Goal: Information Seeking & Learning: Learn about a topic

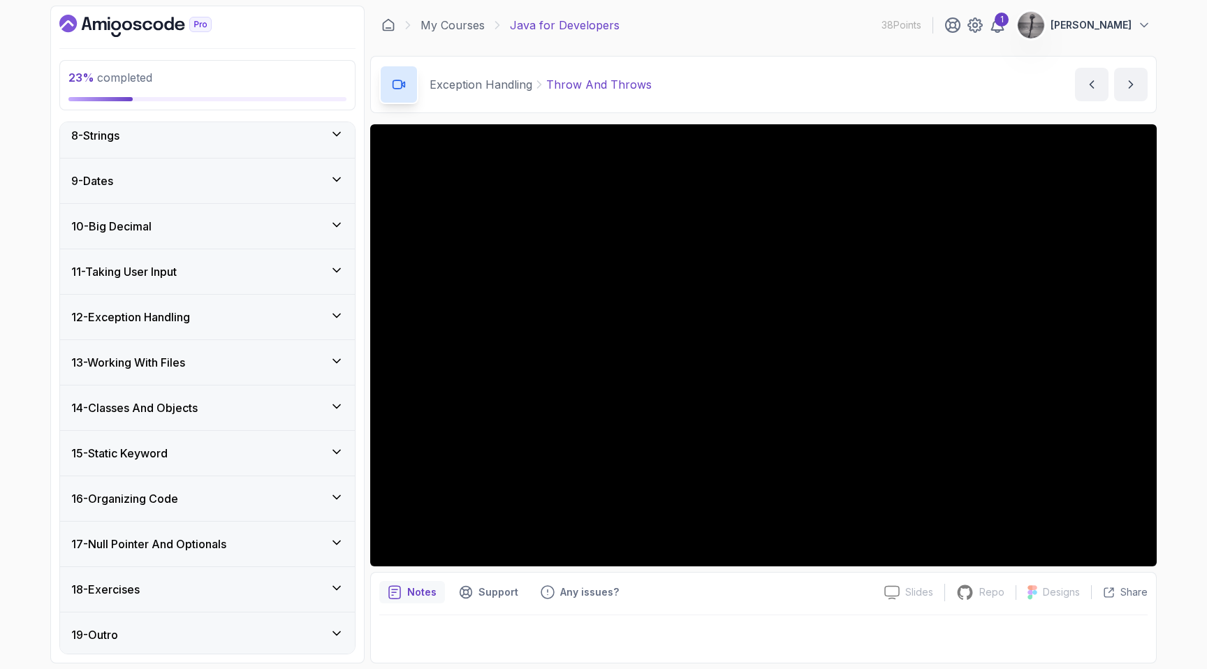
scroll to position [330, 0]
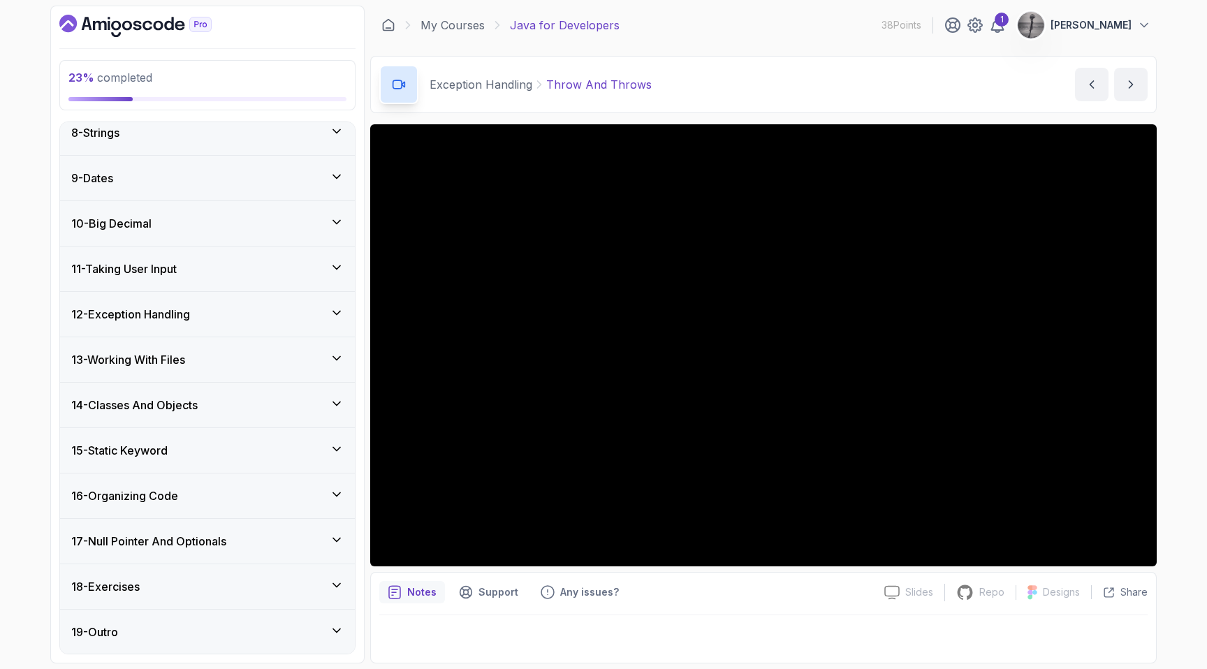
click at [184, 317] on h3 "12 - Exception Handling" at bounding box center [130, 314] width 119 height 17
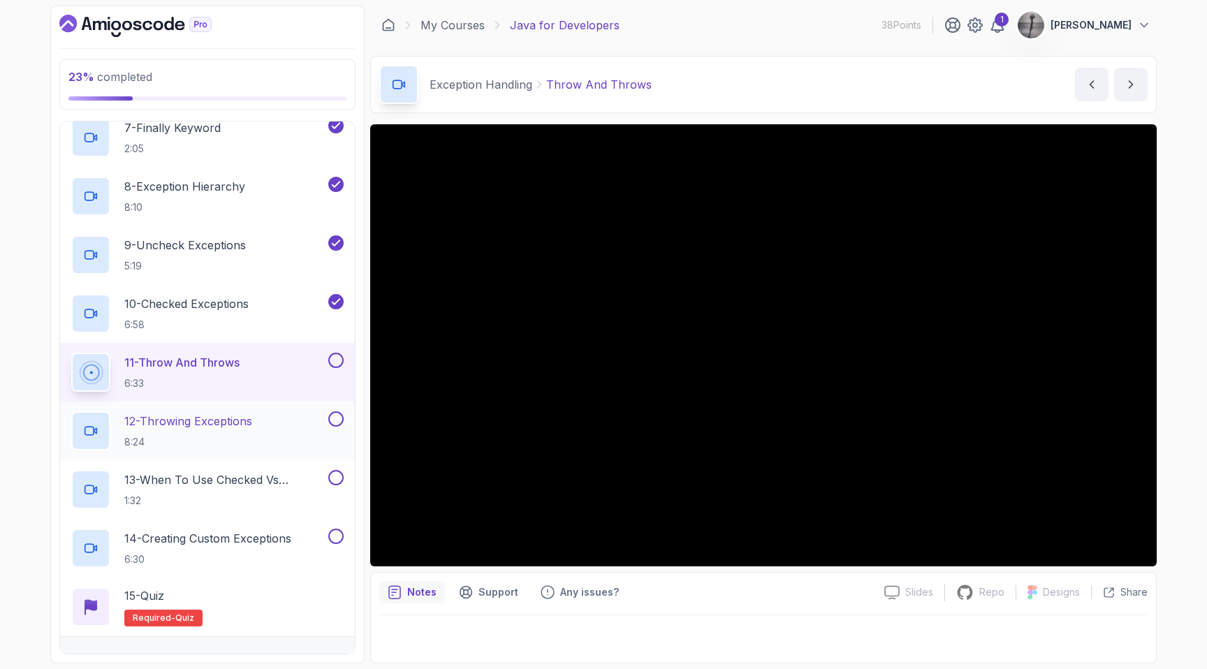
scroll to position [910, 0]
click at [223, 356] on p "11 - Throw And Throws" at bounding box center [181, 362] width 115 height 17
click at [222, 356] on p "11 - Throw And Throws" at bounding box center [181, 362] width 115 height 17
click at [223, 303] on p "10 - Checked Exceptions" at bounding box center [186, 303] width 124 height 17
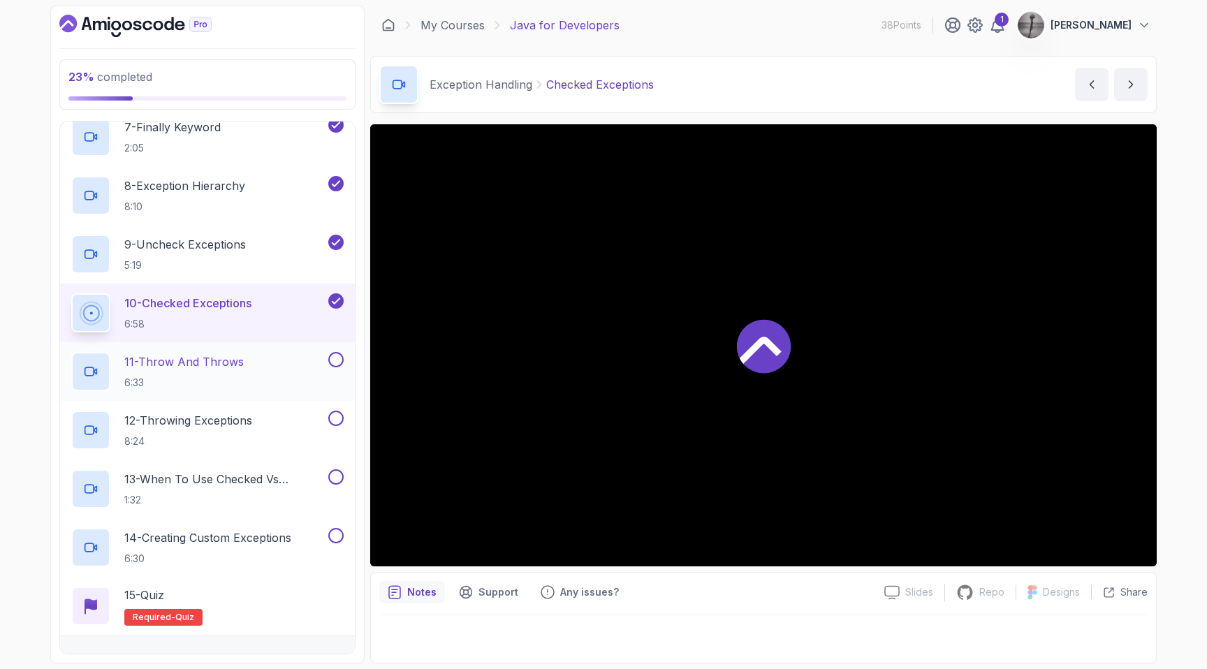
click at [203, 363] on p "11 - Throw And Throws" at bounding box center [183, 362] width 119 height 17
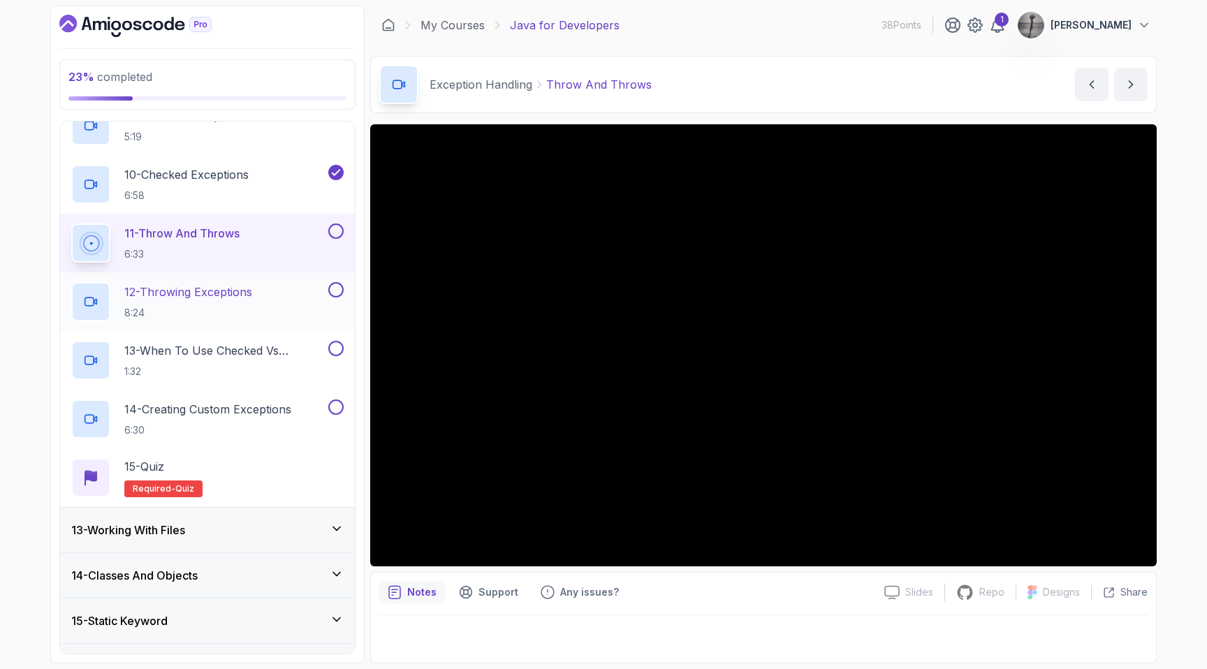
scroll to position [1042, 0]
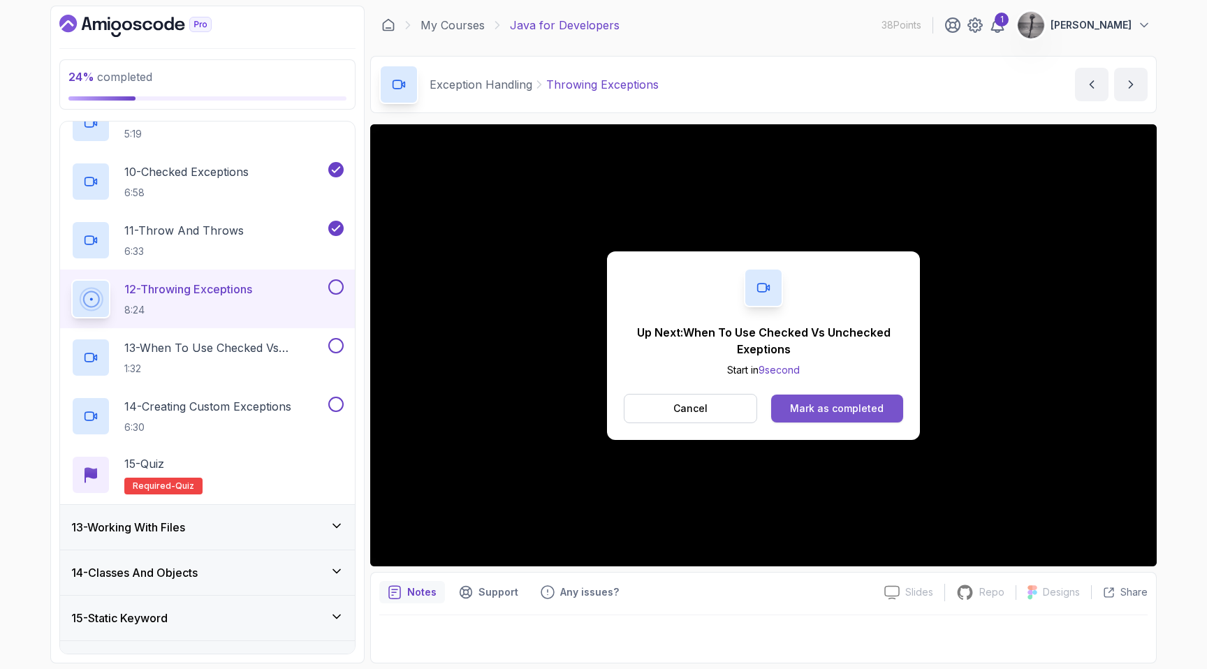
click at [800, 411] on div "Mark as completed" at bounding box center [837, 409] width 94 height 14
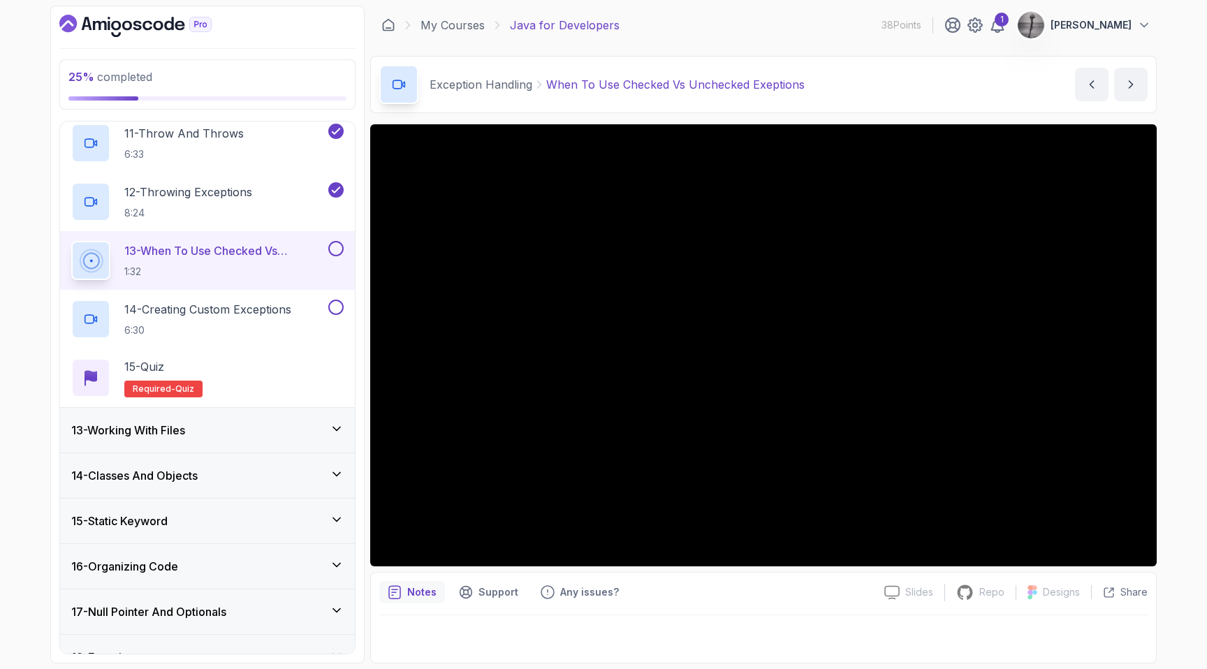
scroll to position [1210, 0]
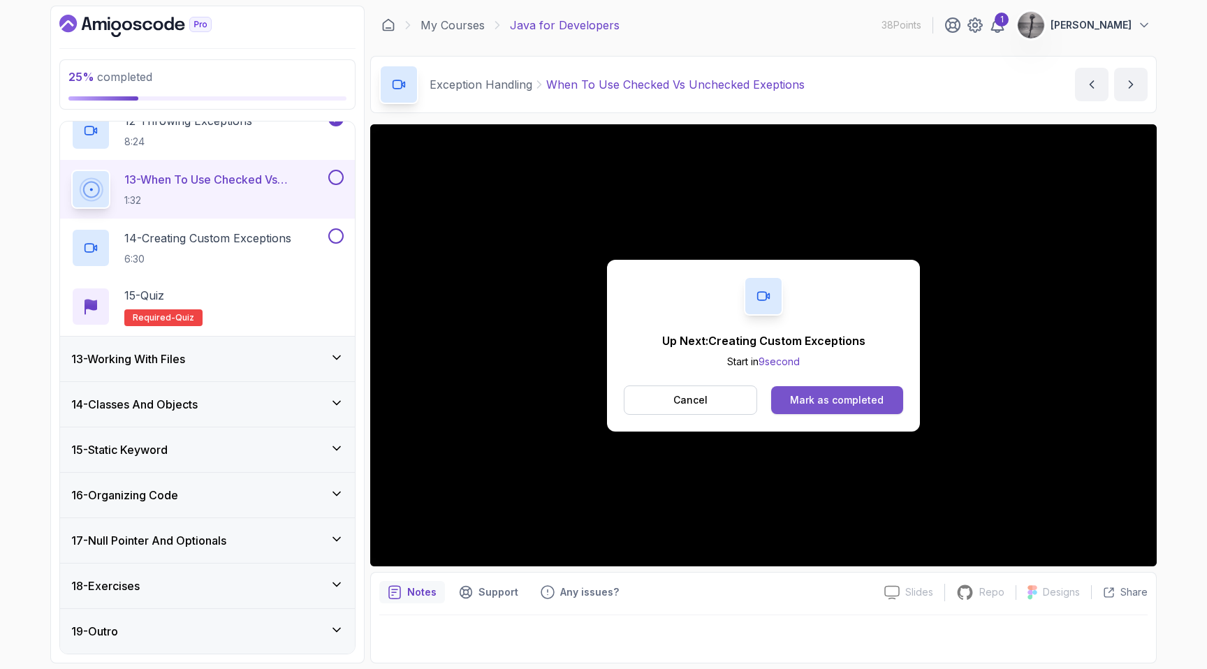
click at [849, 397] on div "Mark as completed" at bounding box center [837, 400] width 94 height 14
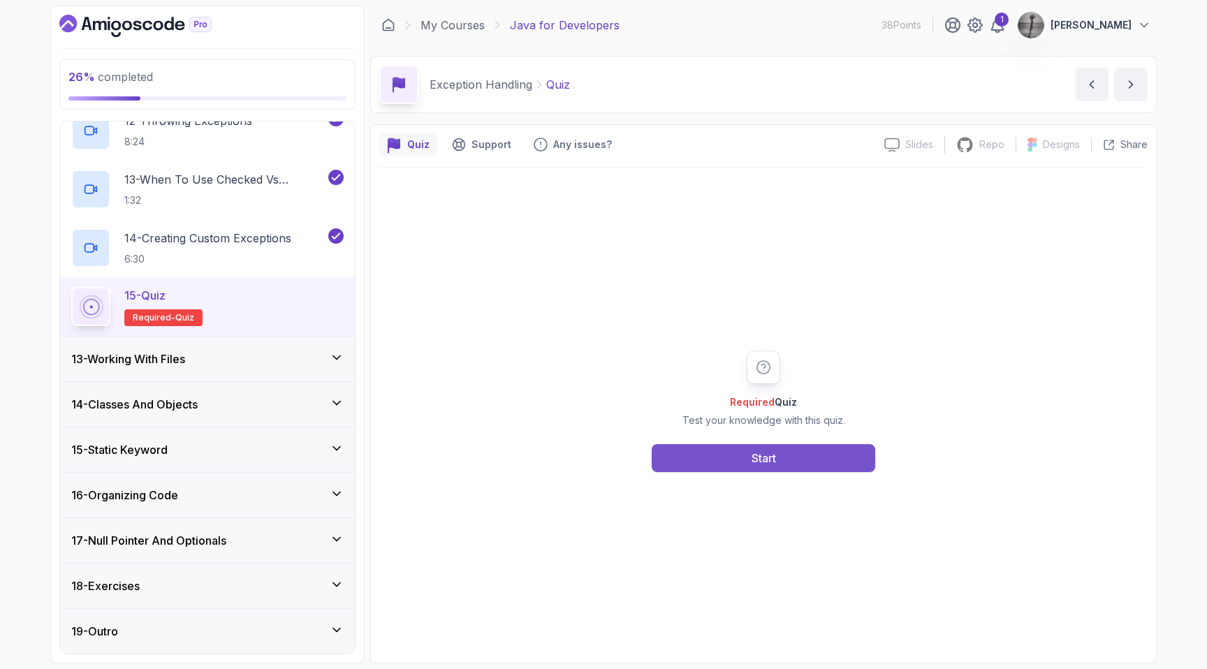
click at [752, 465] on div "Start" at bounding box center [764, 458] width 24 height 17
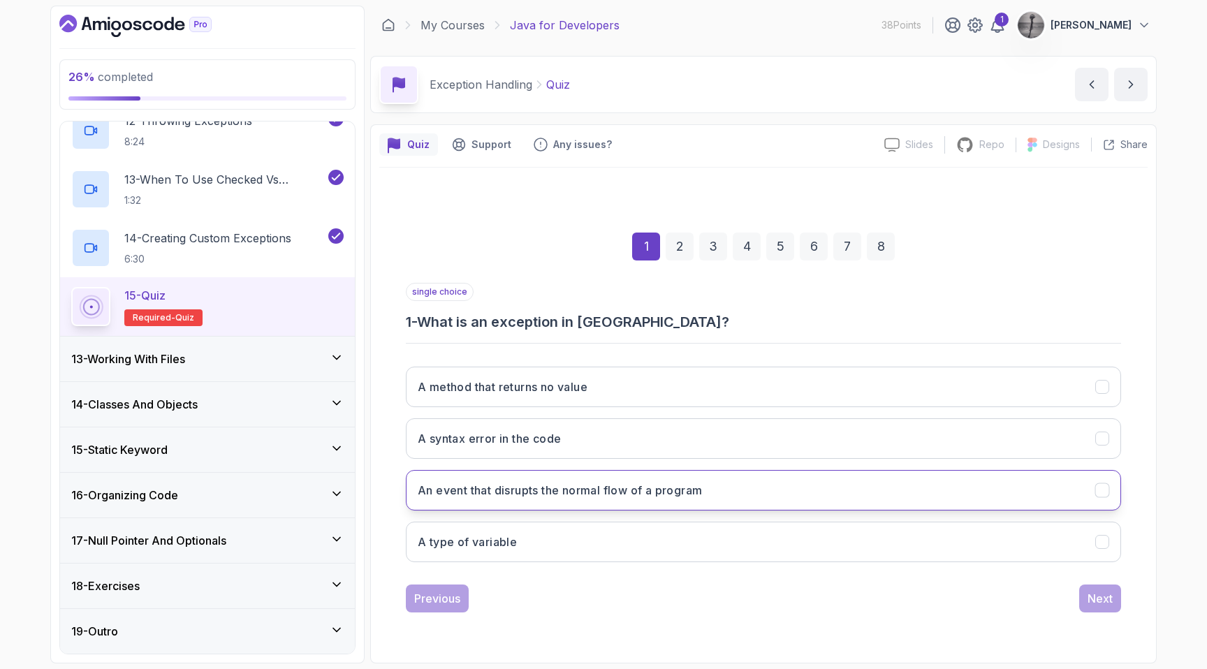
click at [639, 490] on h3 "An event that disrupts the normal flow of a program" at bounding box center [560, 490] width 284 height 17
click at [1098, 585] on button "Next" at bounding box center [1100, 599] width 42 height 28
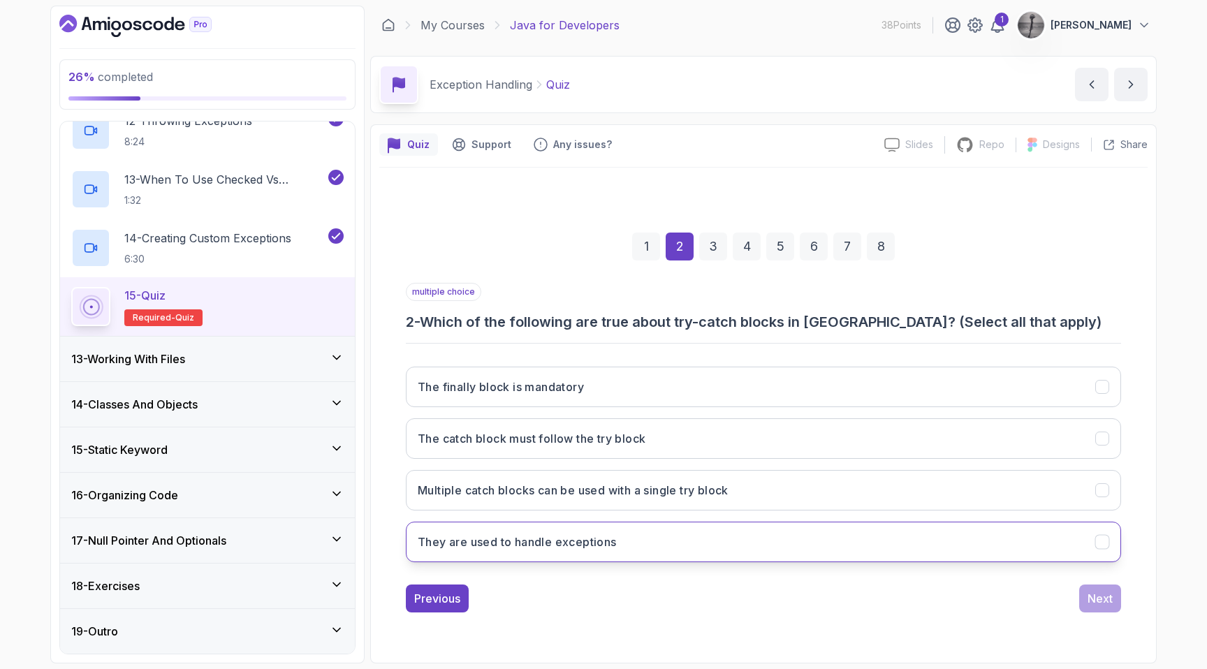
click at [576, 544] on h3 "They are used to handle exceptions" at bounding box center [517, 542] width 199 height 17
drag, startPoint x: 1101, startPoint y: 601, endPoint x: 560, endPoint y: 569, distance: 541.7
click at [562, 572] on div "multiple choice 2 - Which of the following are true about try-catch blocks in […" at bounding box center [763, 448] width 715 height 330
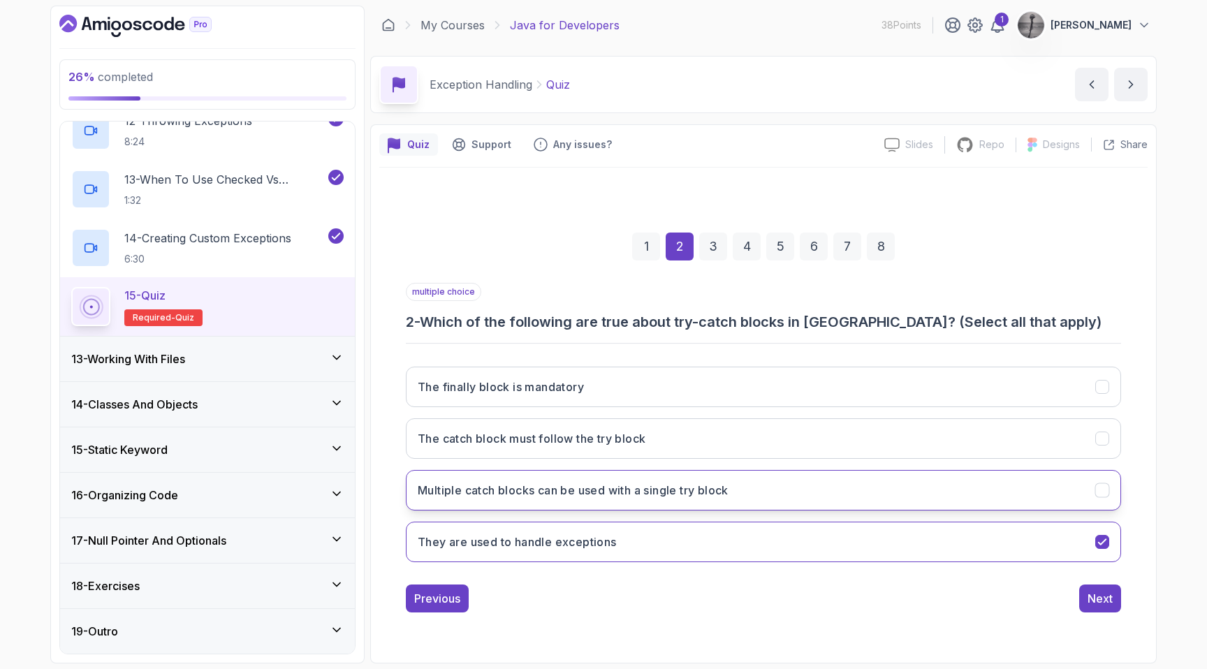
click at [592, 486] on h3 "Multiple catch blocks can be used with a single try block" at bounding box center [573, 490] width 311 height 17
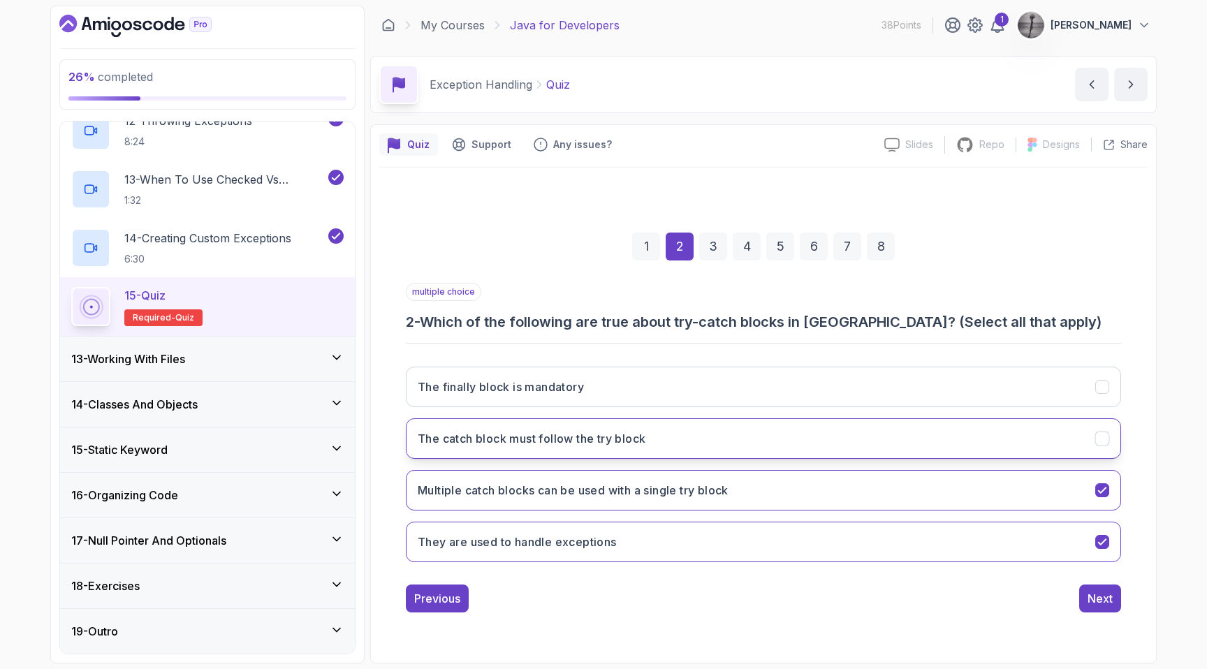
click at [585, 442] on h3 "The catch block must follow the try block" at bounding box center [532, 438] width 228 height 17
click at [1099, 595] on div "Next" at bounding box center [1100, 598] width 25 height 17
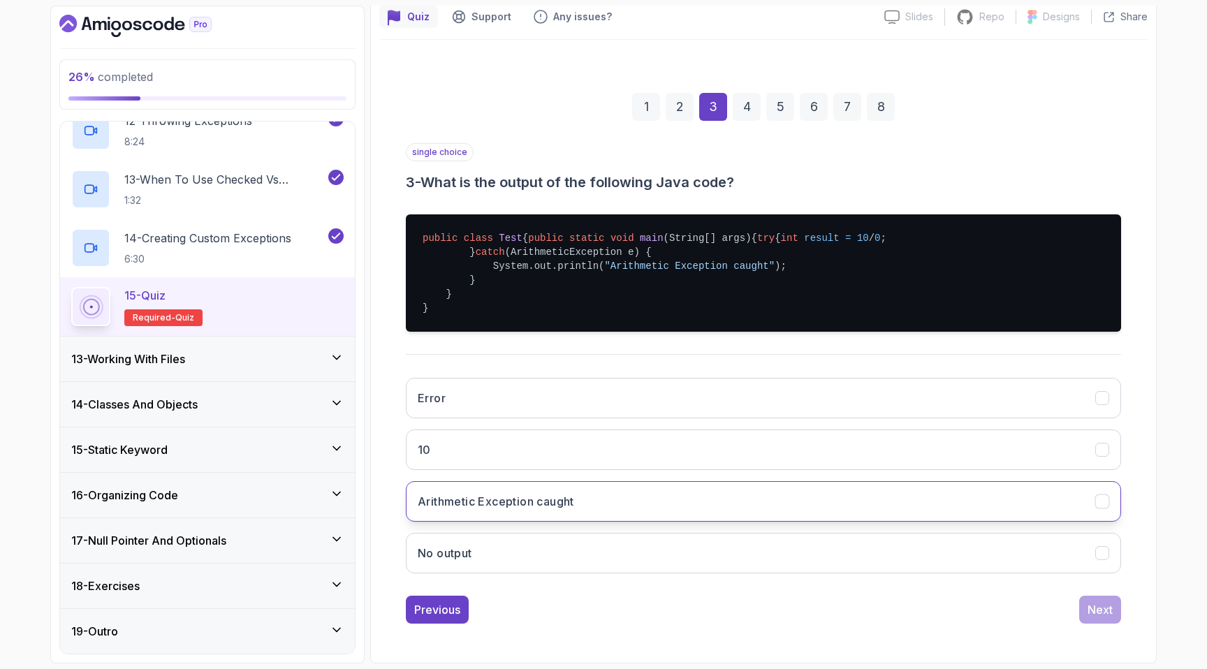
scroll to position [168, 0]
click at [601, 487] on button "Arithmetic Exception caught" at bounding box center [763, 501] width 715 height 41
click at [1105, 608] on div "Next" at bounding box center [1100, 610] width 25 height 17
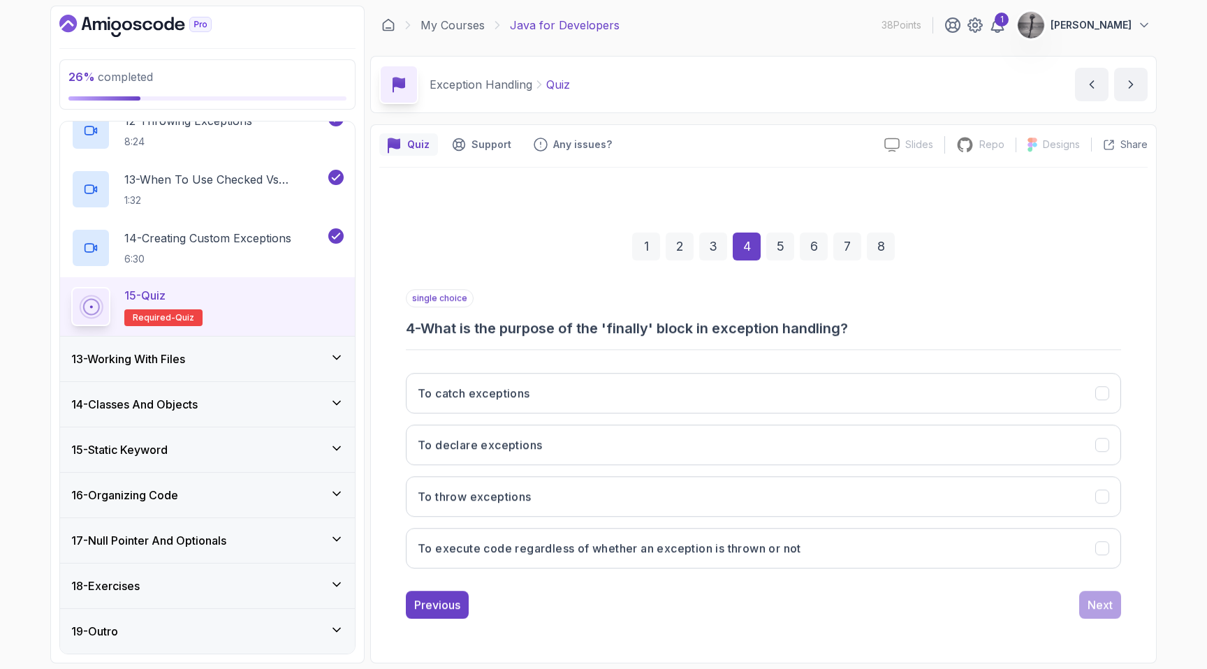
scroll to position [0, 0]
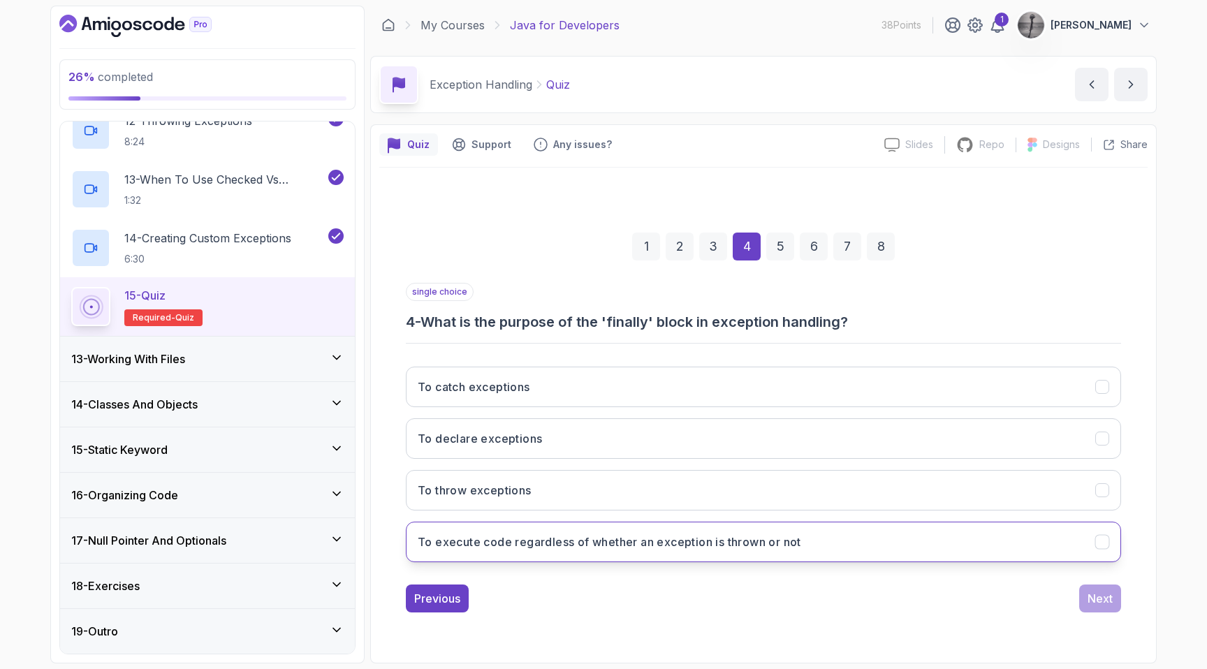
click at [681, 541] on h3 "To execute code regardless of whether an exception is thrown or not" at bounding box center [610, 542] width 384 height 17
click at [1097, 601] on div "Next" at bounding box center [1100, 598] width 25 height 17
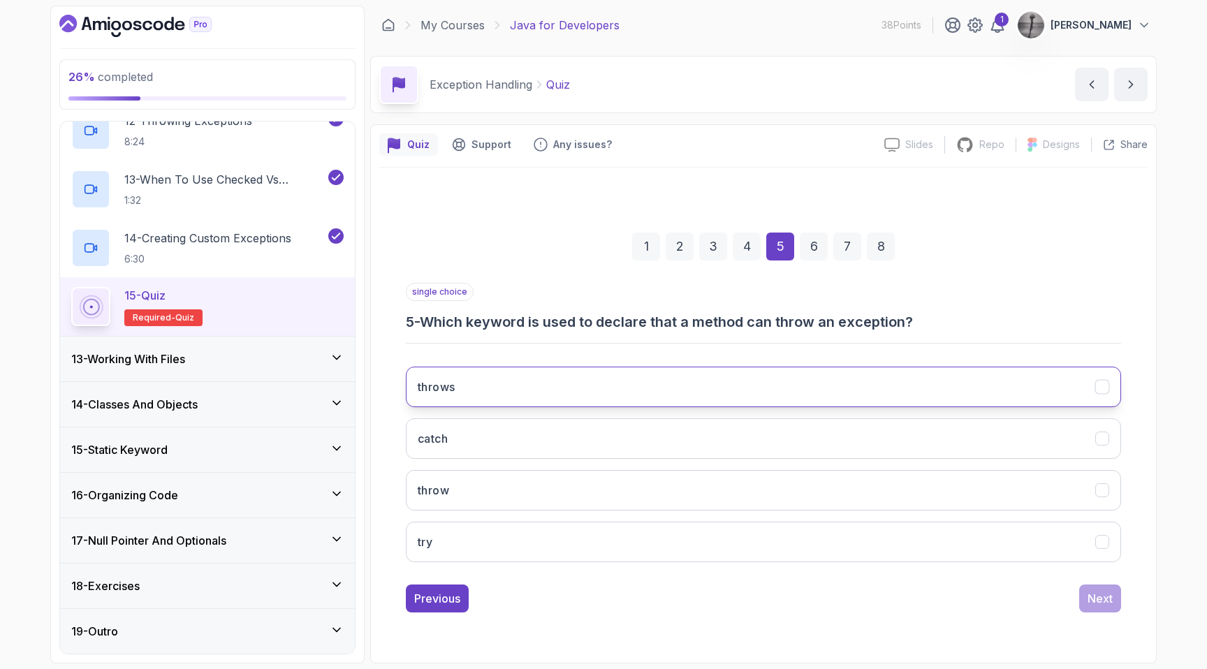
click at [494, 386] on button "throws" at bounding box center [763, 387] width 715 height 41
click at [1105, 599] on div "Next" at bounding box center [1100, 598] width 25 height 17
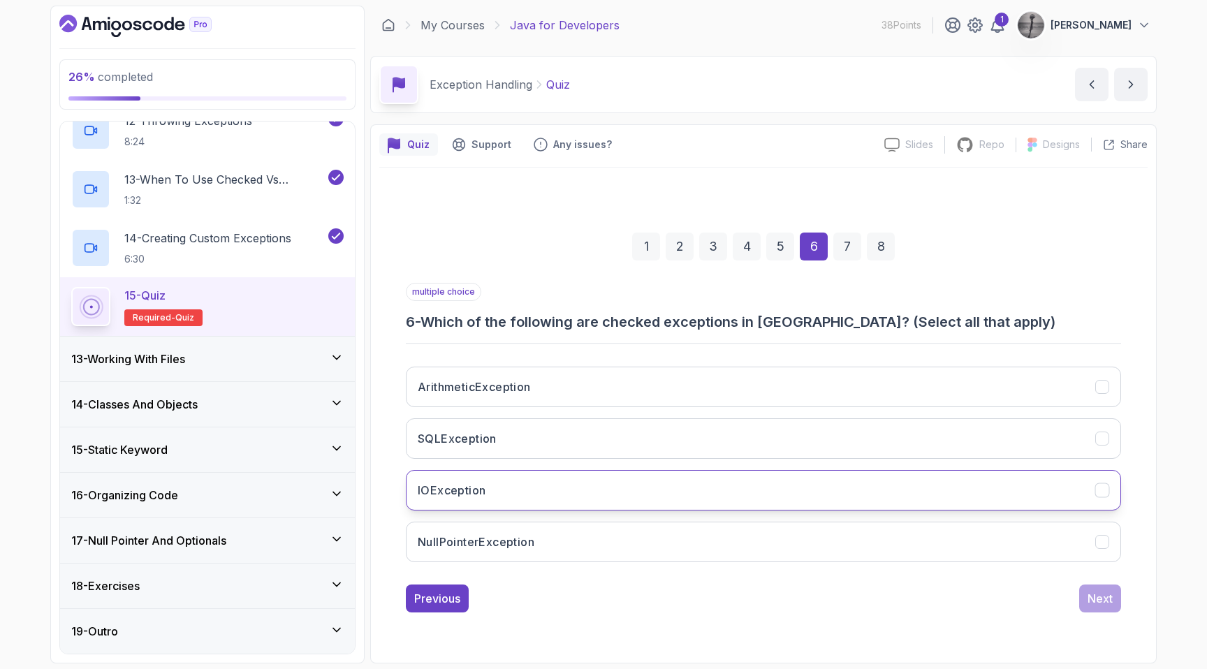
click at [544, 489] on button "IOException" at bounding box center [763, 490] width 715 height 41
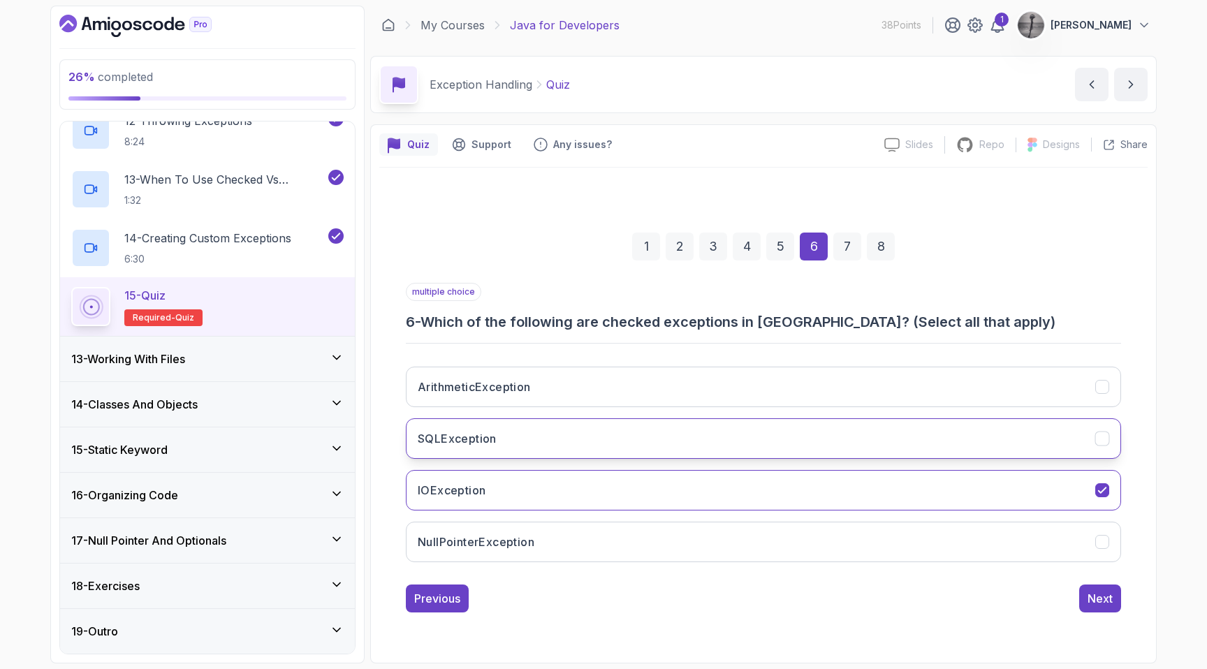
click at [527, 448] on button "SQLException" at bounding box center [763, 439] width 715 height 41
click at [1098, 597] on div "Next" at bounding box center [1100, 598] width 25 height 17
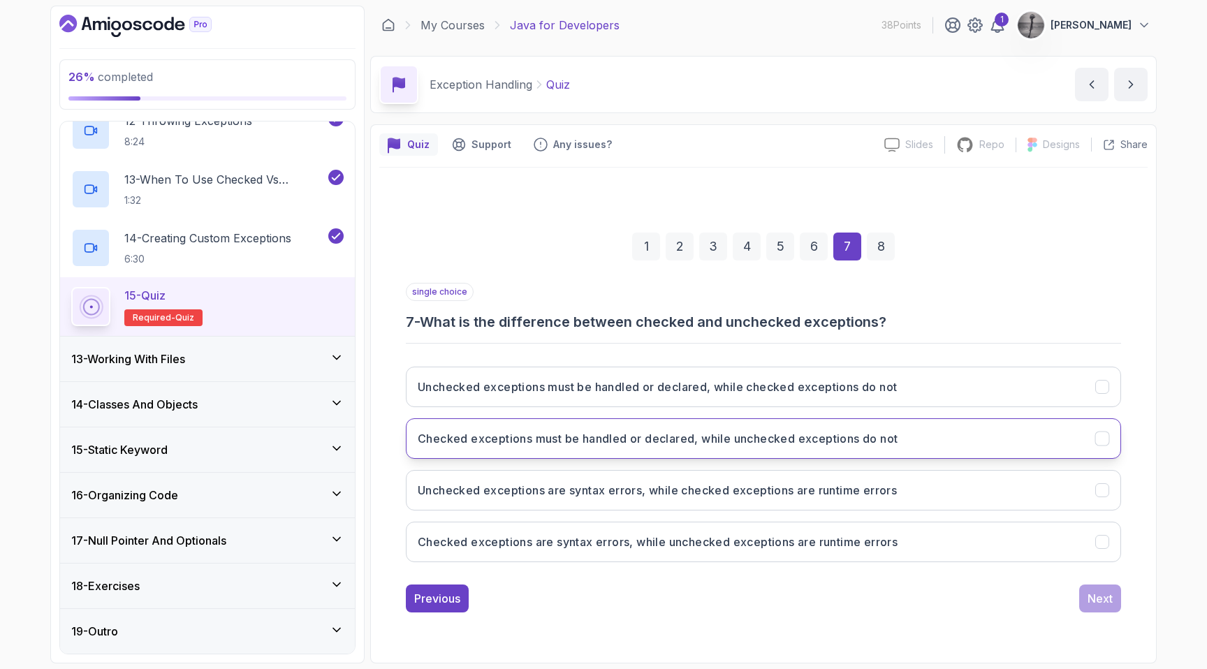
click at [620, 448] on button "Checked exceptions must be handled or declared, while unchecked exceptions do n…" at bounding box center [763, 439] width 715 height 41
click at [1092, 597] on div "Next" at bounding box center [1100, 598] width 25 height 17
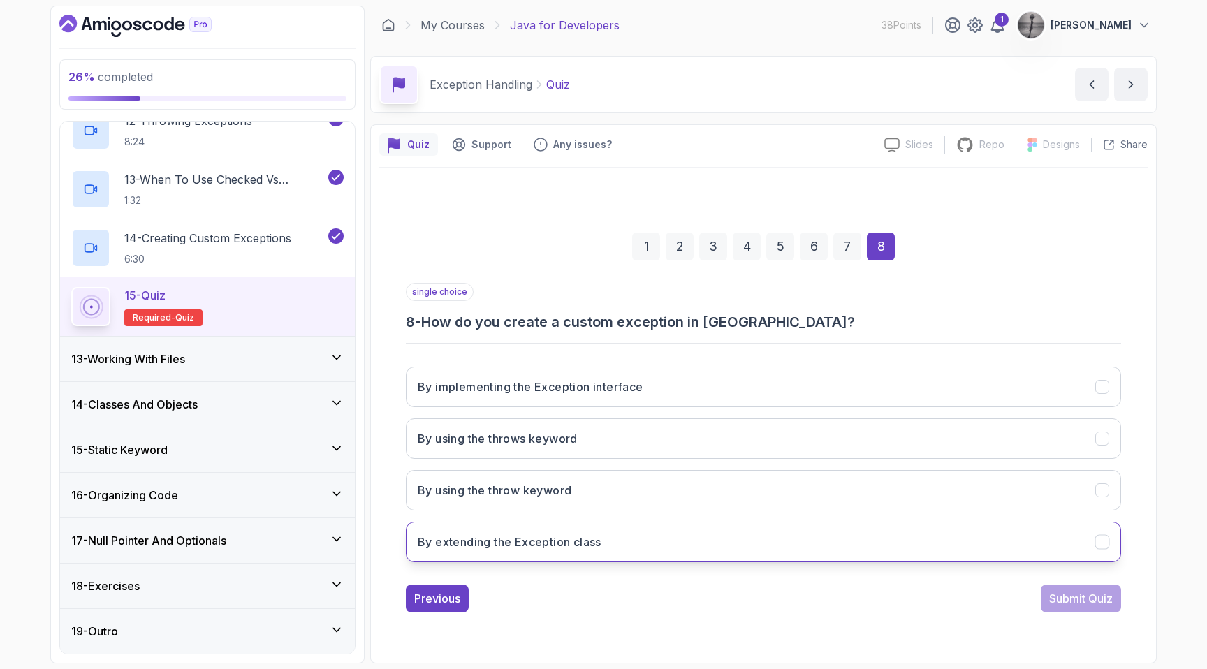
click at [548, 536] on h3 "By extending the Exception class" at bounding box center [510, 542] width 184 height 17
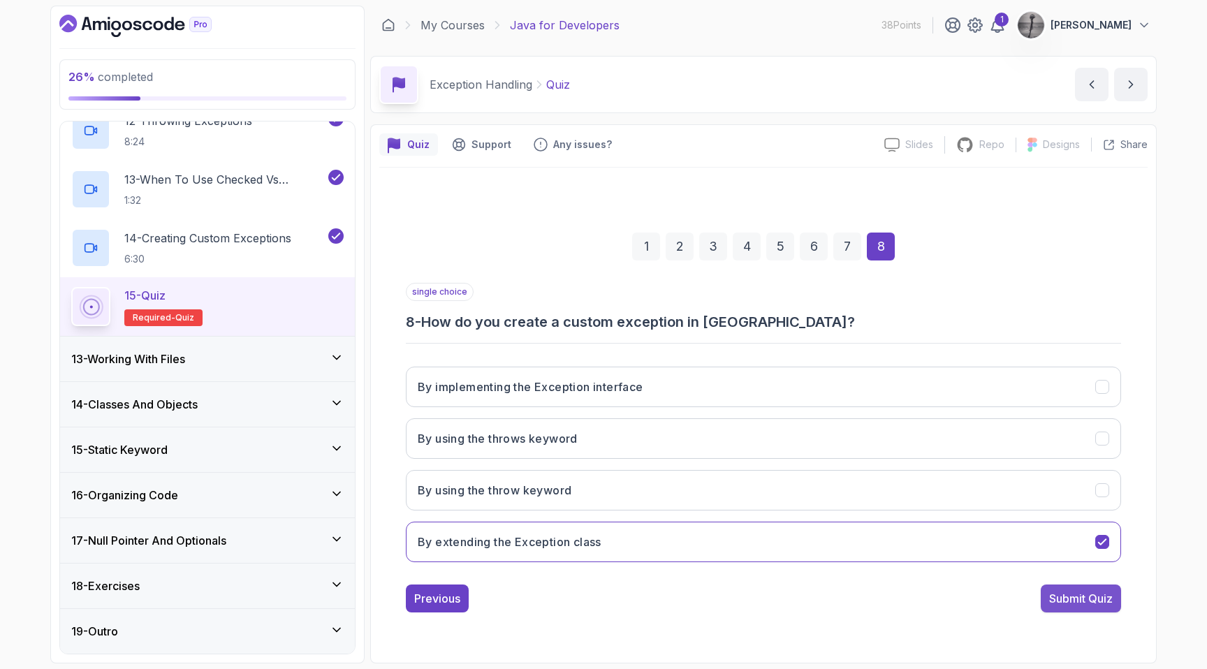
click at [1082, 597] on div "Submit Quiz" at bounding box center [1081, 598] width 64 height 17
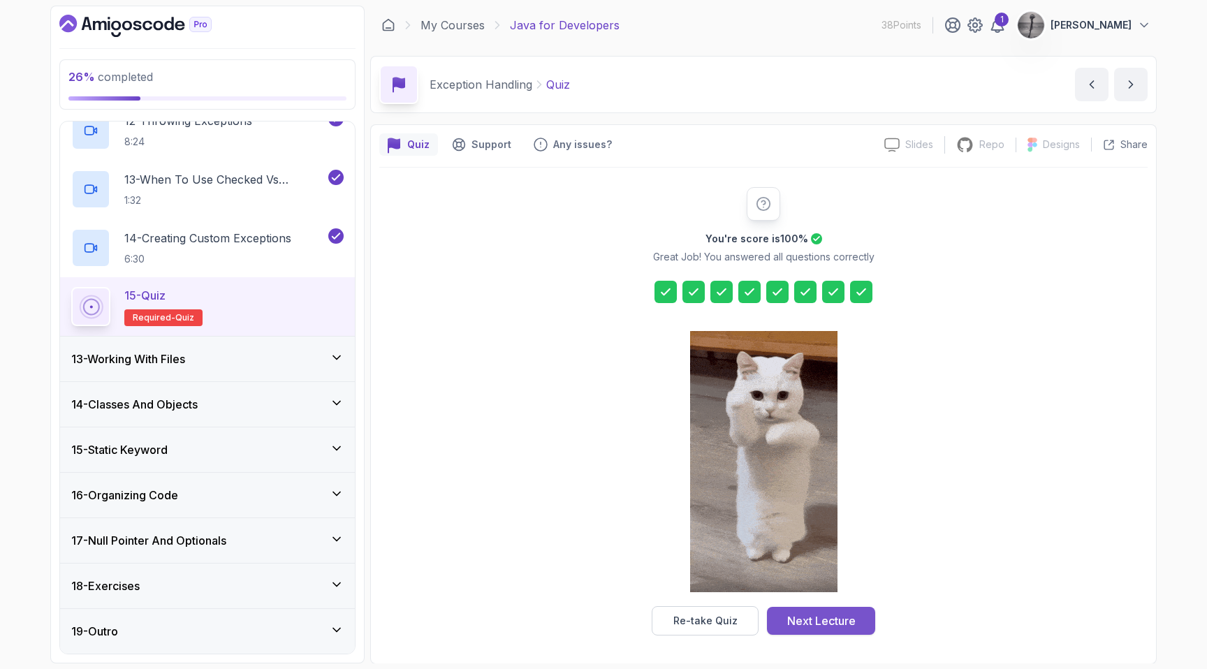
click at [824, 624] on div "Next Lecture" at bounding box center [821, 621] width 68 height 17
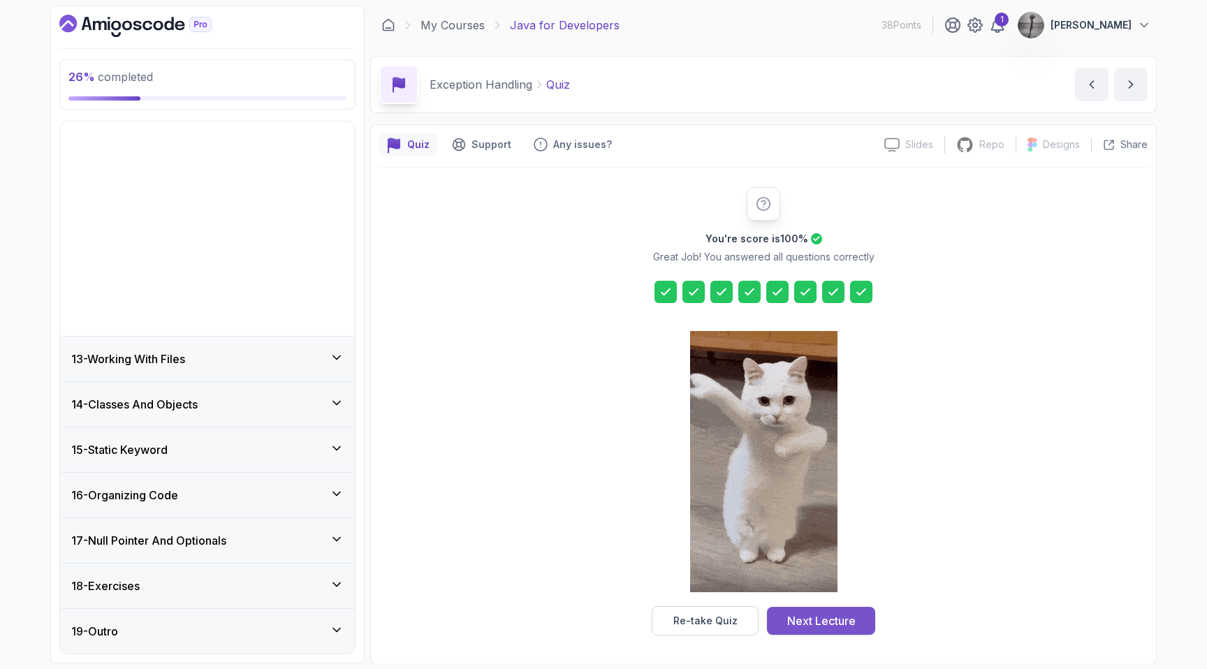
scroll to position [330, 0]
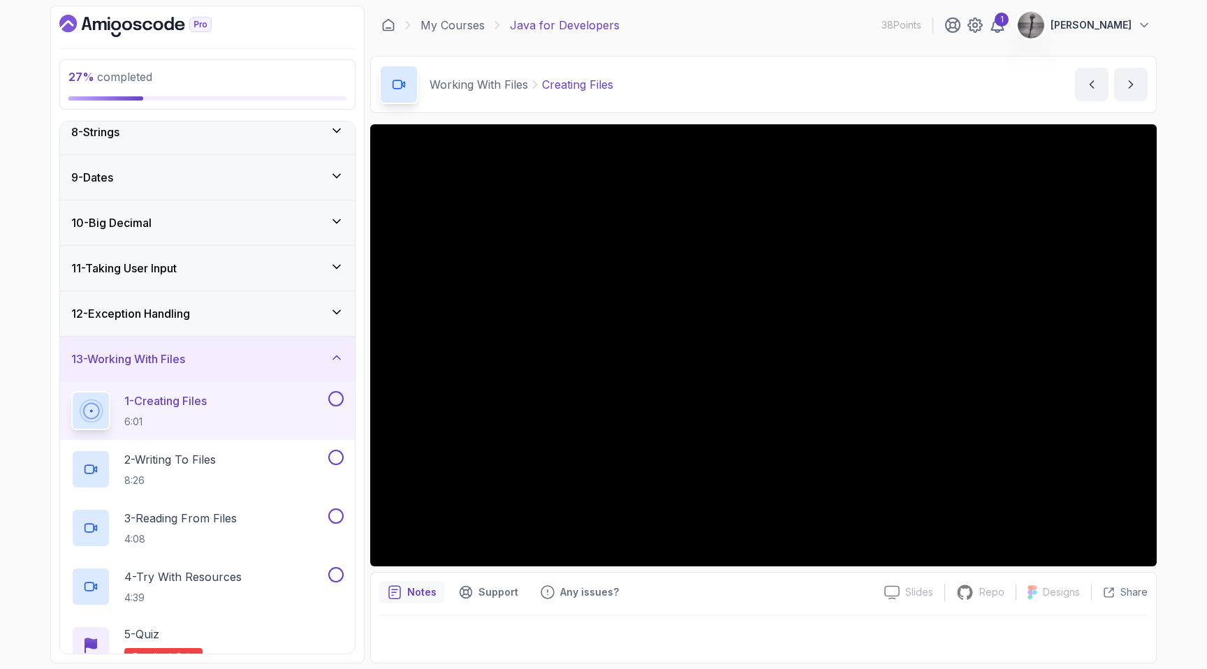
click at [246, 358] on div "13 - Working With Files" at bounding box center [207, 359] width 272 height 17
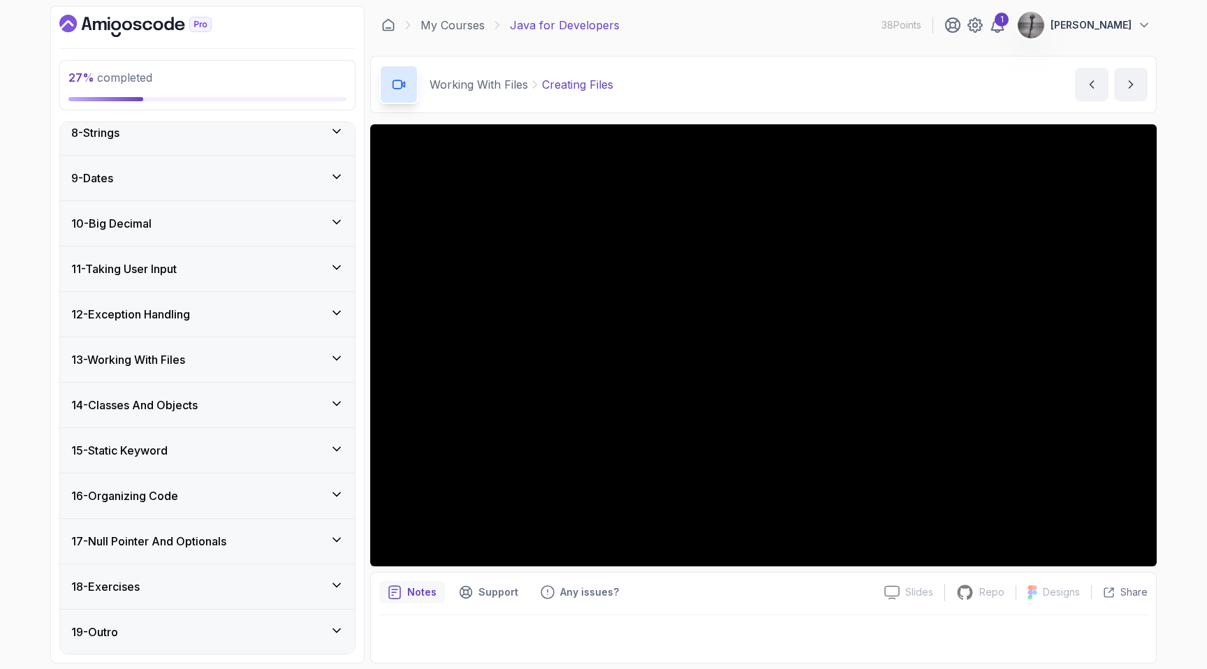
click at [189, 405] on h3 "14 - Classes And Objects" at bounding box center [134, 405] width 126 height 17
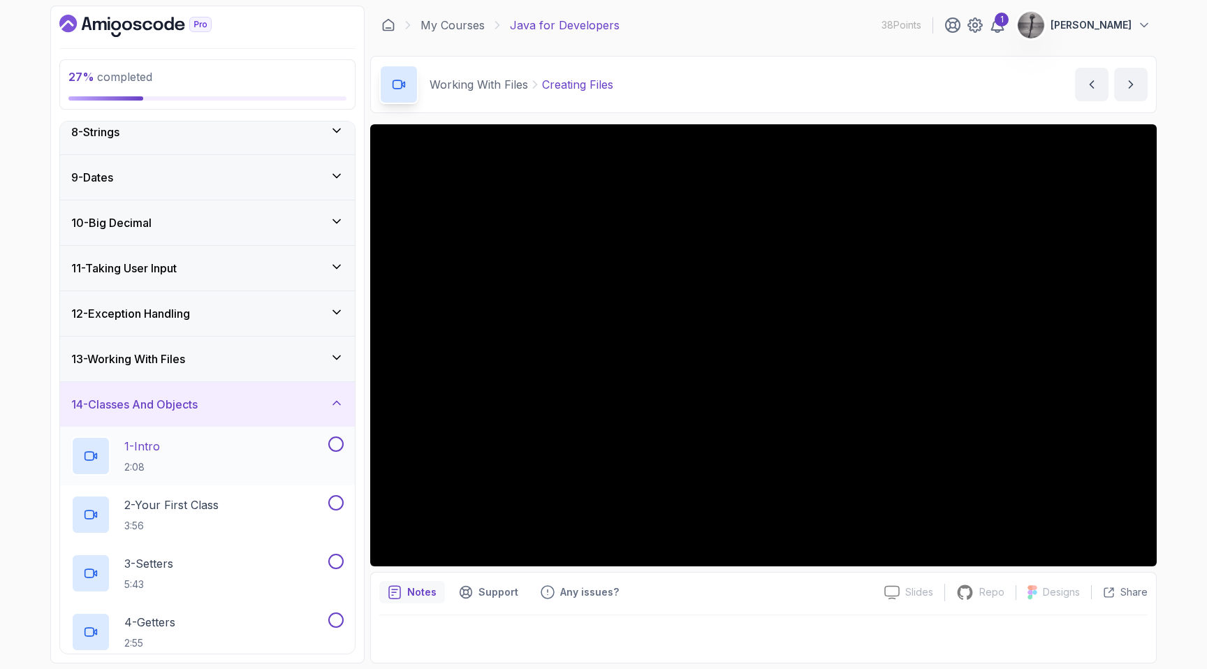
click at [173, 456] on div "1 - Intro 2:08" at bounding box center [198, 456] width 254 height 39
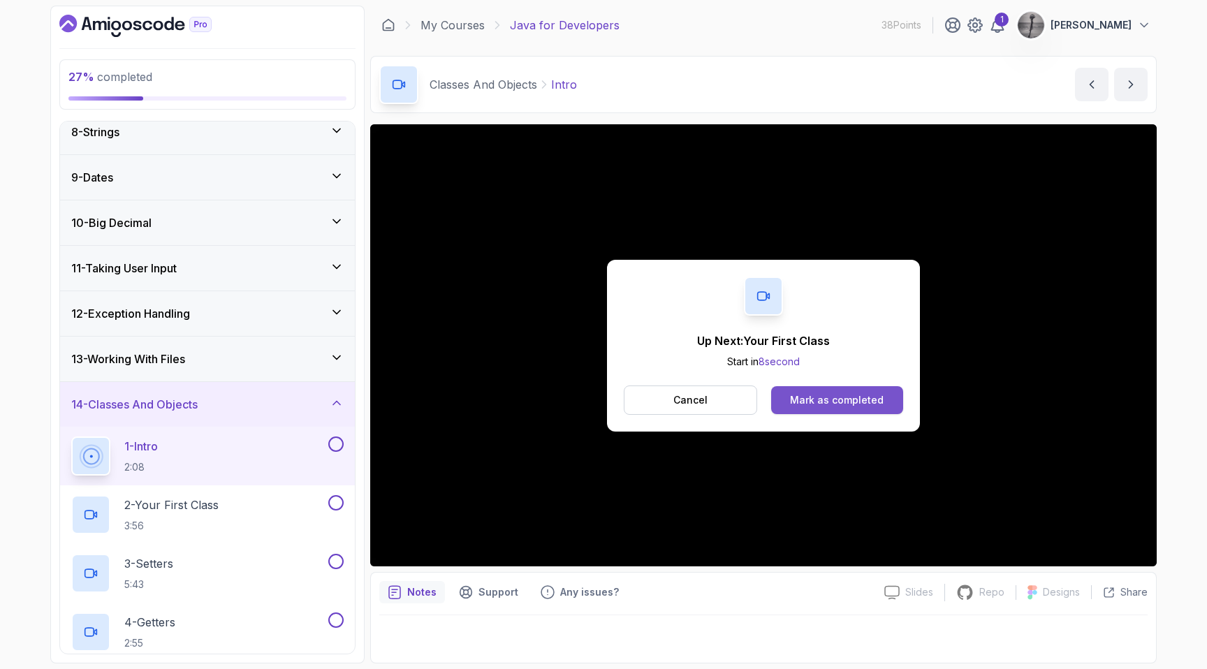
click at [826, 404] on div "Mark as completed" at bounding box center [837, 400] width 94 height 14
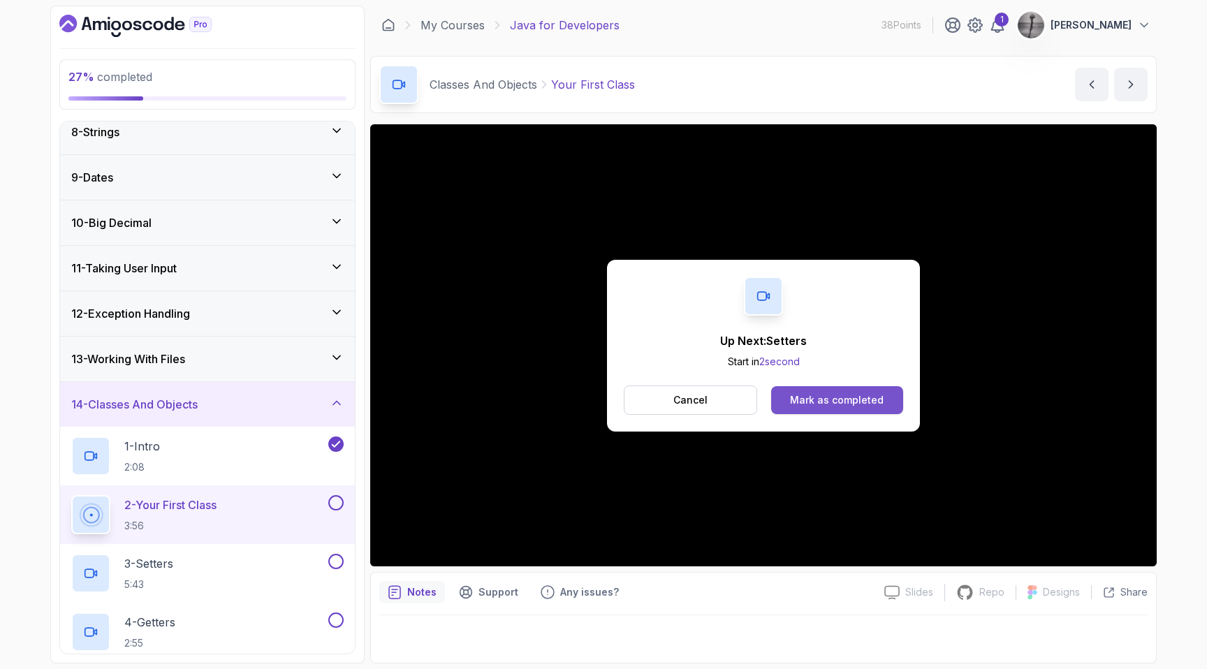
click at [868, 396] on div "Mark as completed" at bounding box center [837, 400] width 94 height 14
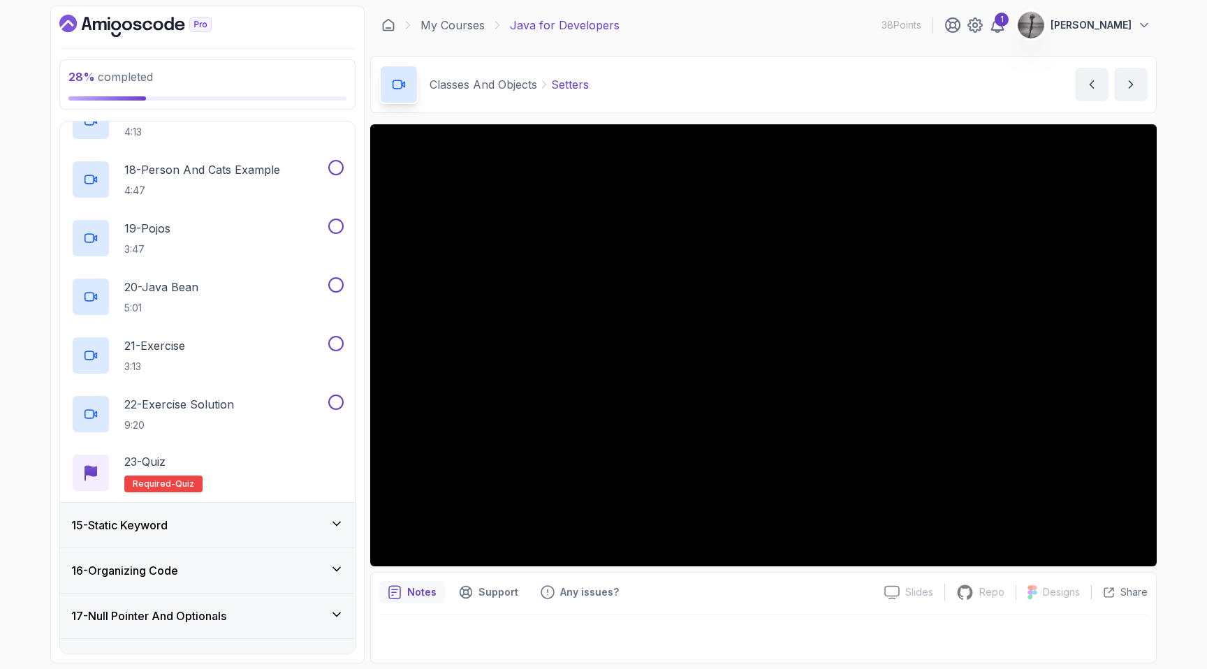
scroll to position [1602, 0]
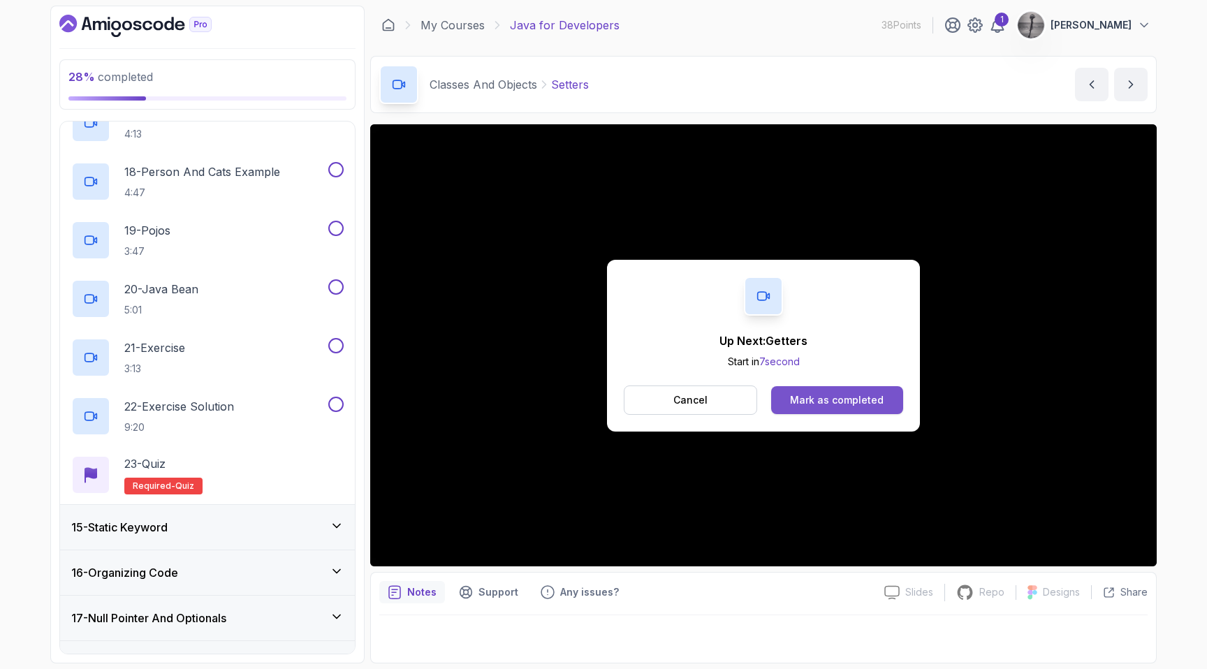
click at [857, 401] on div "Mark as completed" at bounding box center [837, 400] width 94 height 14
click at [868, 405] on div "Mark as completed" at bounding box center [837, 400] width 94 height 14
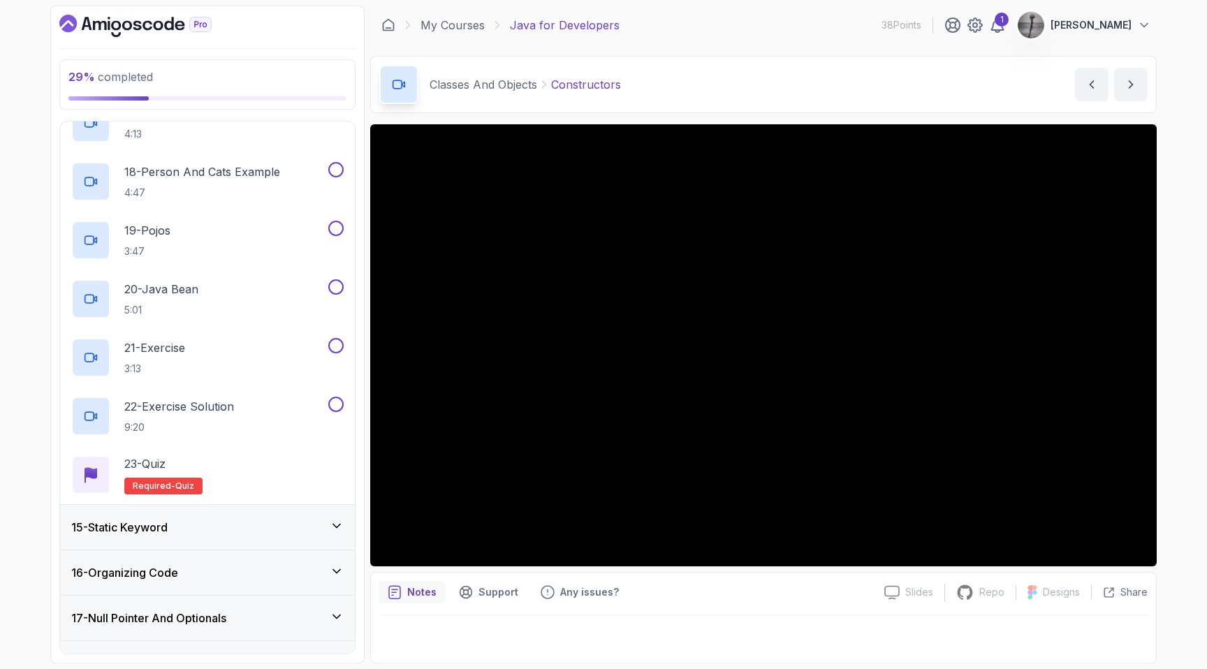
click at [335, 522] on icon at bounding box center [337, 526] width 14 height 14
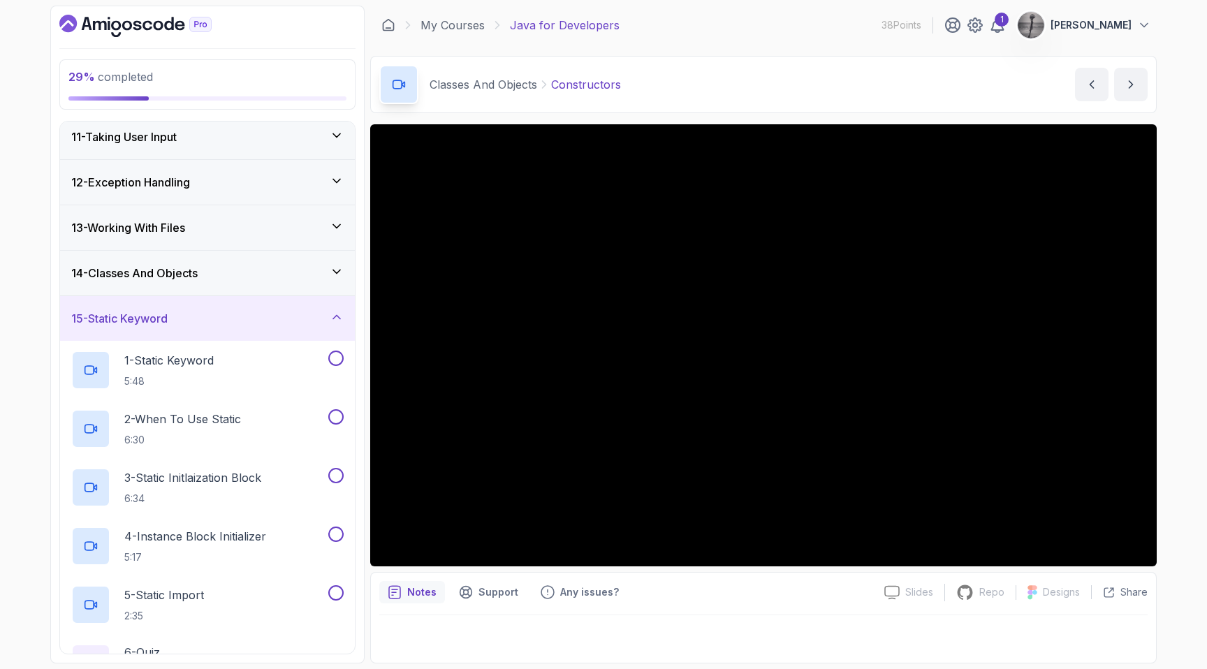
scroll to position [634, 0]
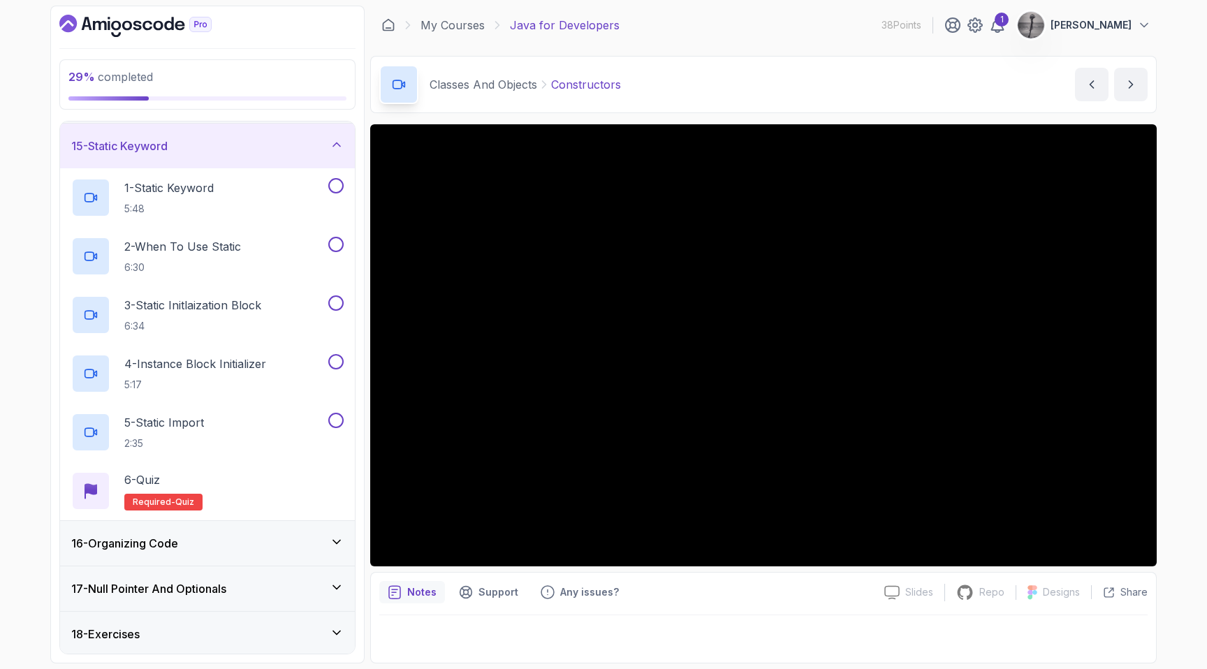
click at [336, 139] on icon at bounding box center [337, 145] width 14 height 14
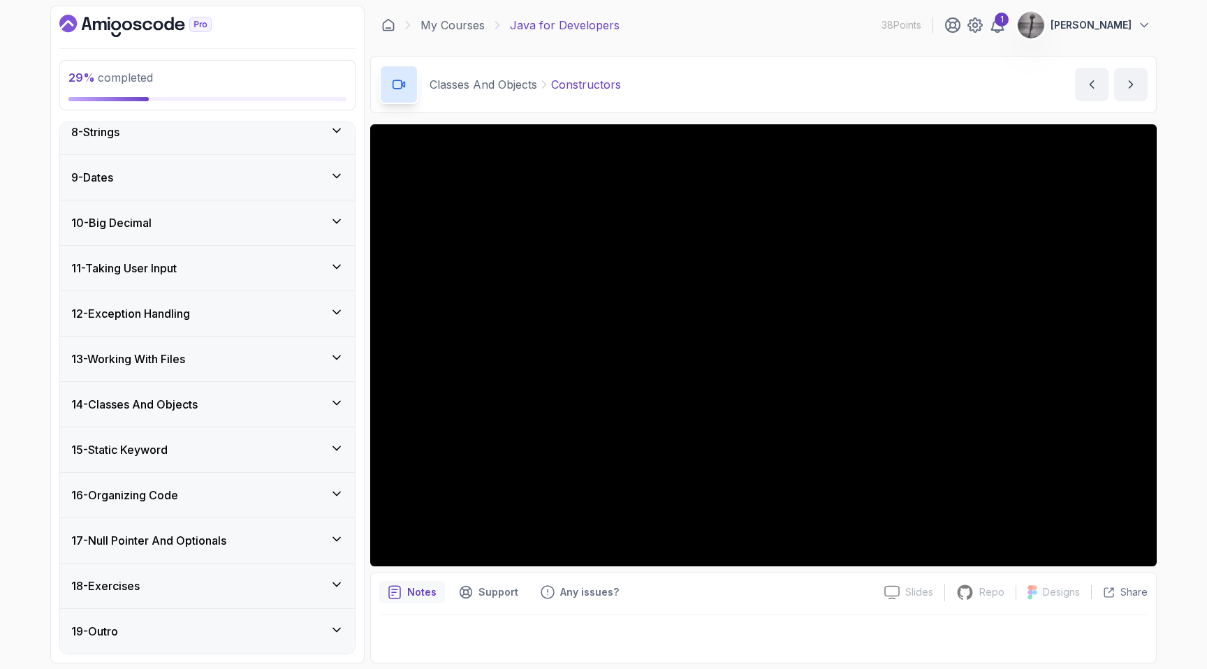
scroll to position [330, 0]
click at [188, 500] on div "16 - Organizing Code" at bounding box center [207, 496] width 272 height 17
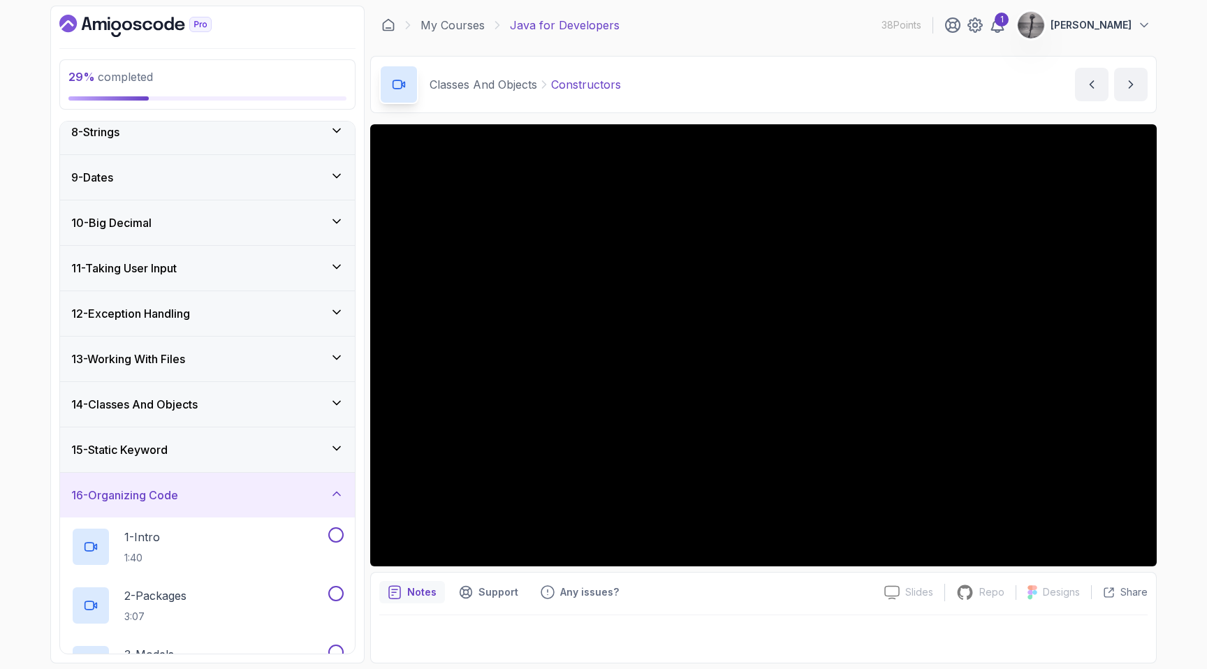
click at [188, 500] on div "16 - Organizing Code" at bounding box center [207, 495] width 272 height 17
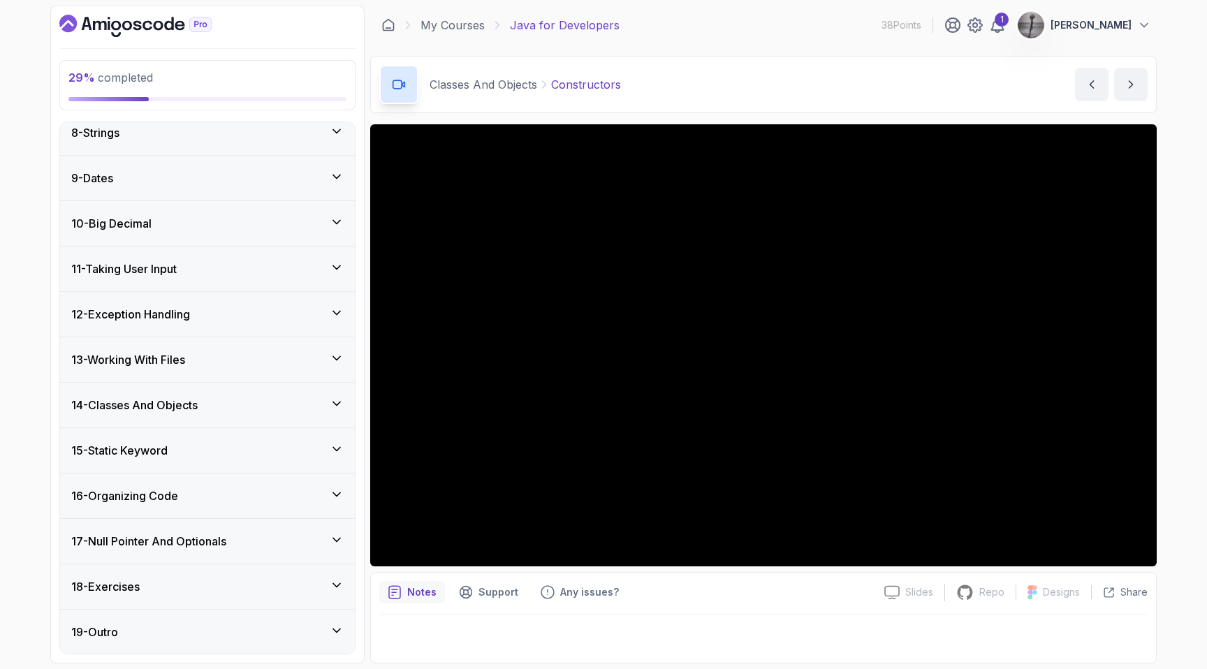
click at [207, 535] on h3 "17 - Null Pointer And Optionals" at bounding box center [148, 541] width 155 height 17
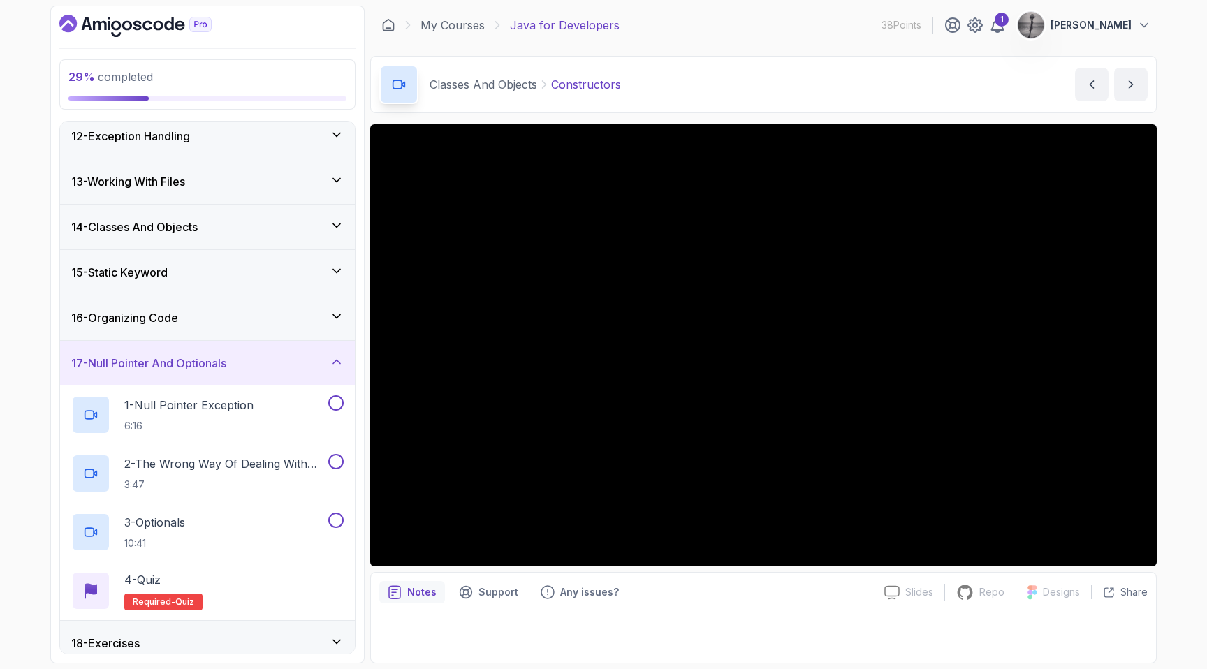
scroll to position [565, 0]
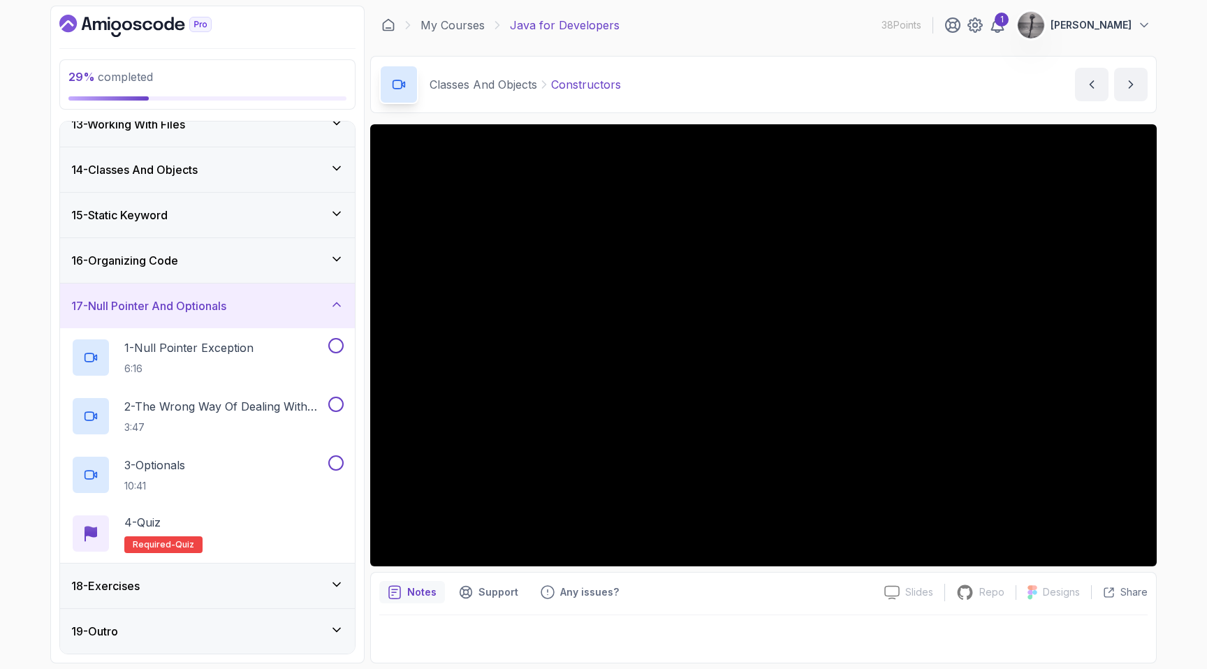
click at [242, 313] on div "17 - Null Pointer And Optionals" at bounding box center [207, 306] width 272 height 17
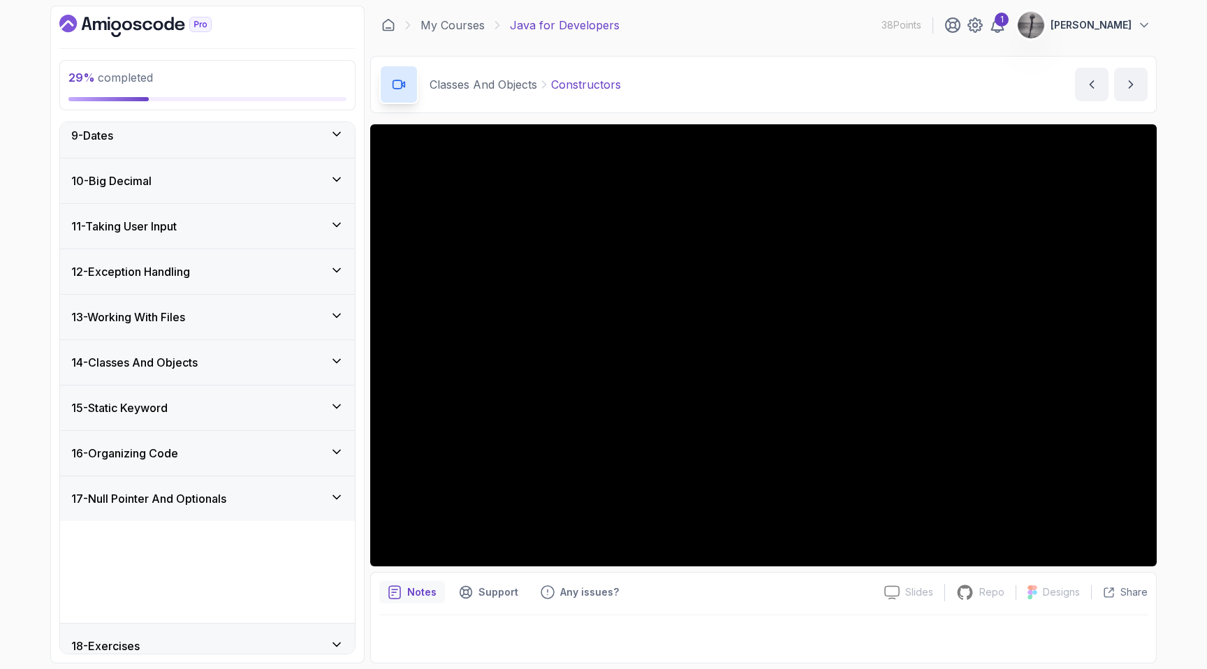
scroll to position [330, 0]
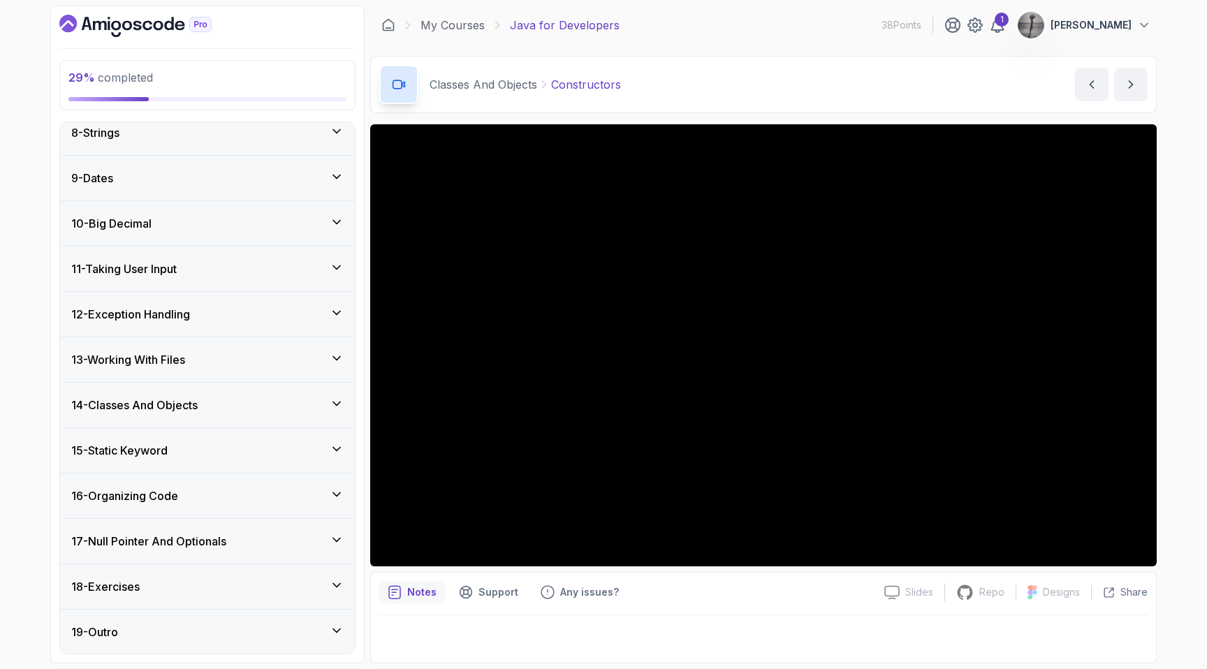
click at [178, 567] on div "18 - Exercises" at bounding box center [207, 587] width 295 height 45
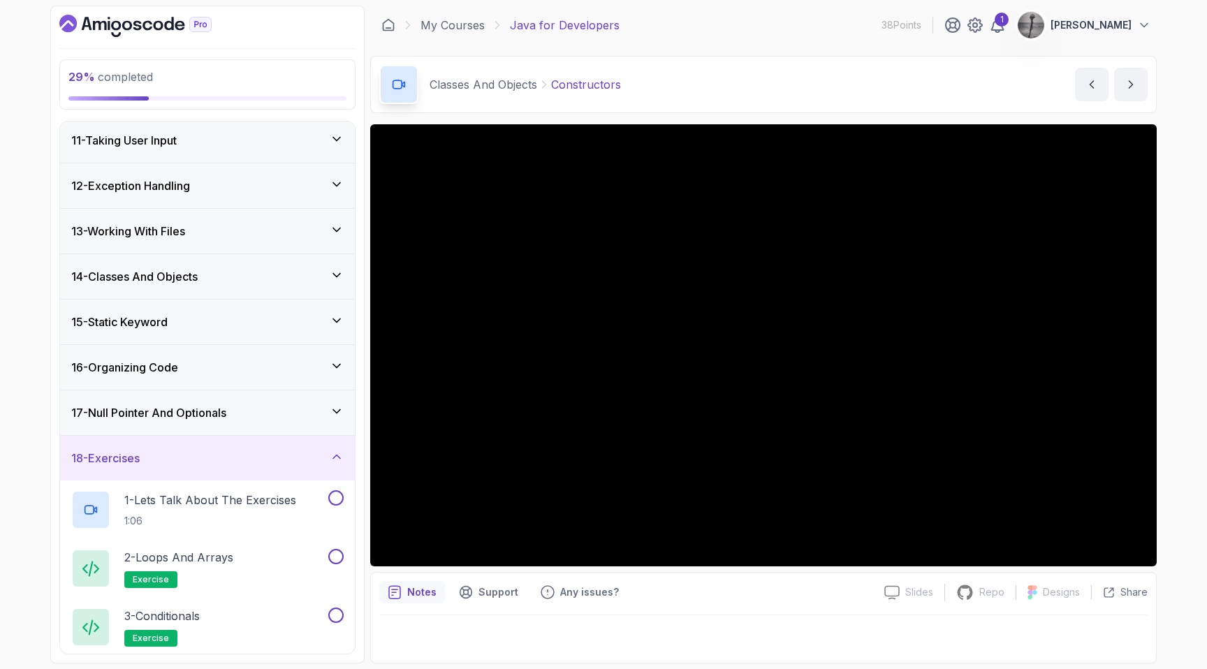
scroll to position [458, 0]
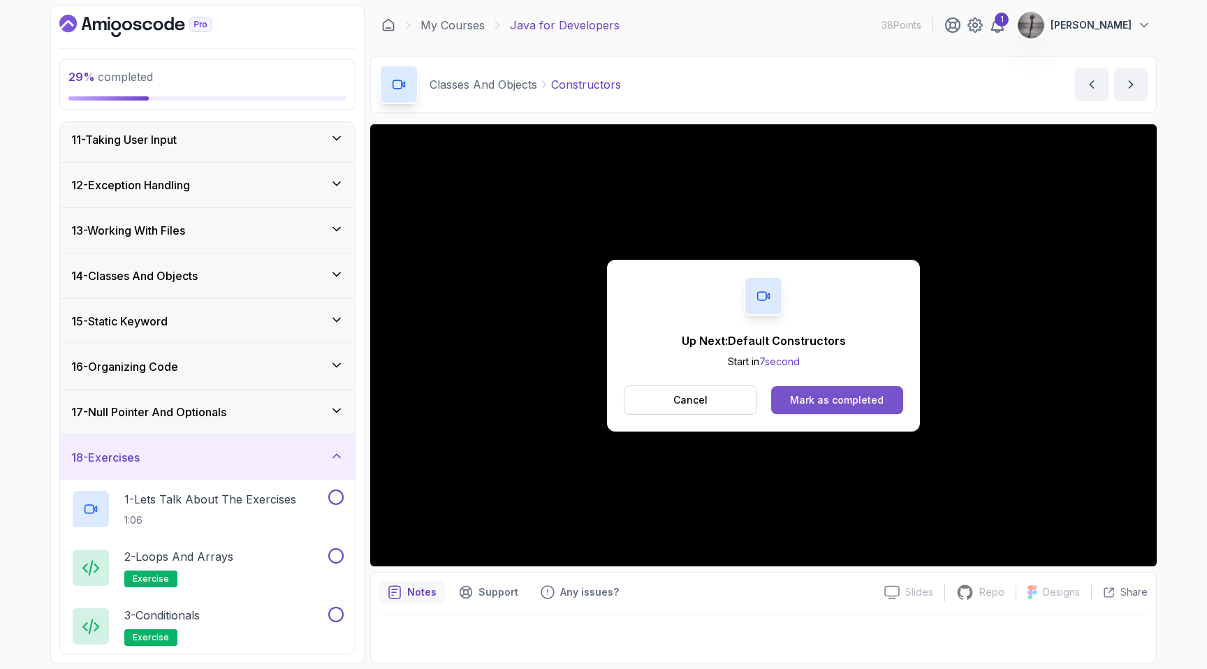
click at [828, 404] on div "Mark as completed" at bounding box center [837, 400] width 94 height 14
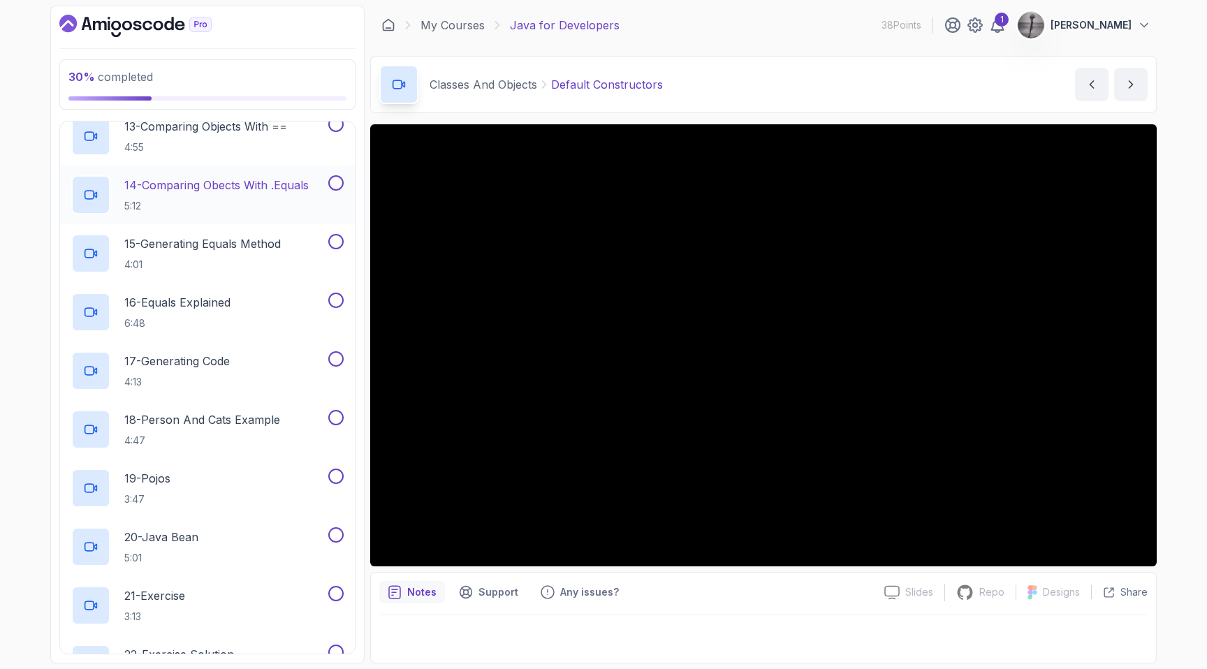
scroll to position [1355, 0]
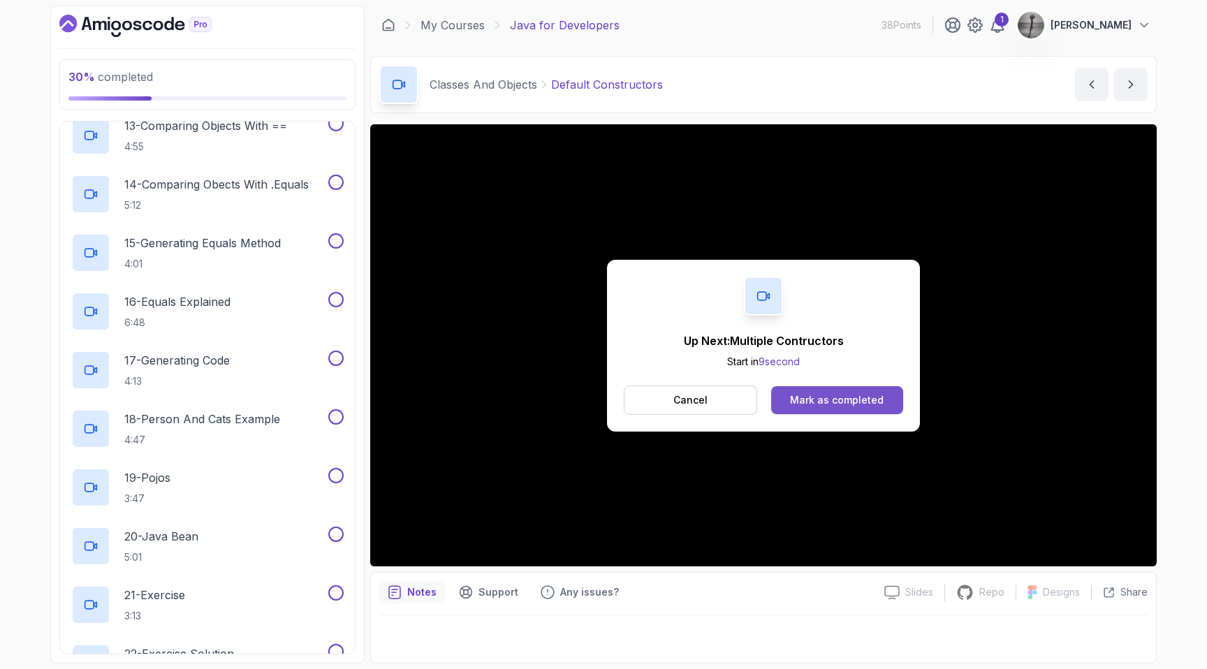
click at [836, 401] on div "Mark as completed" at bounding box center [837, 400] width 94 height 14
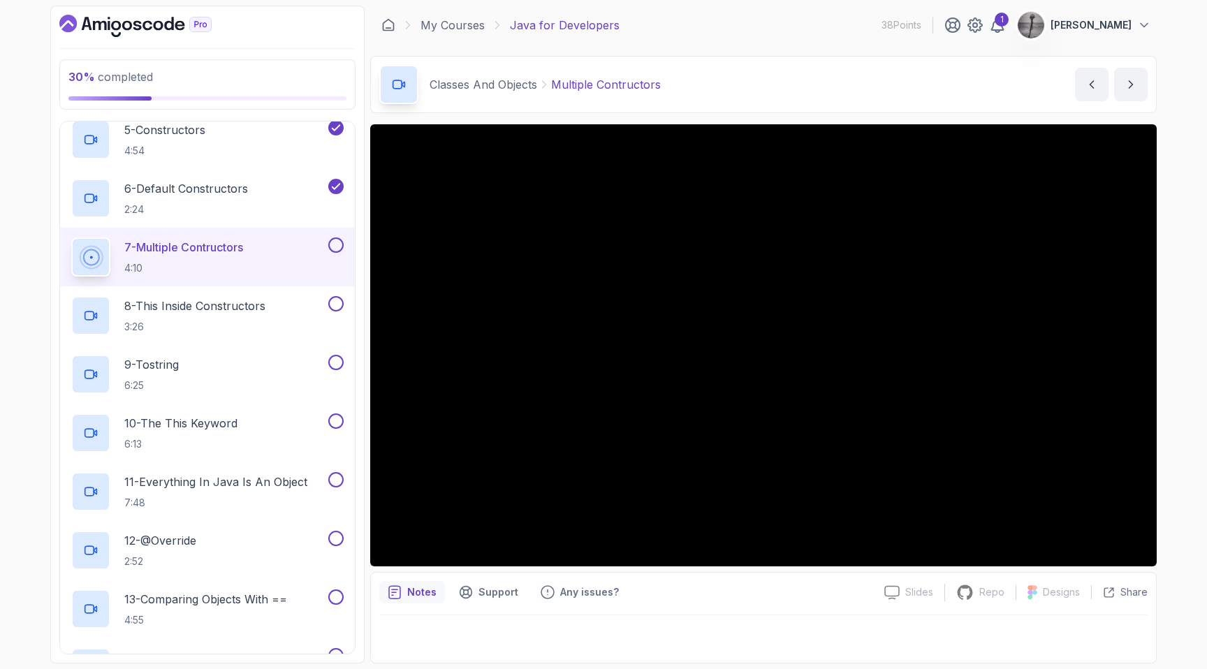
scroll to position [880, 0]
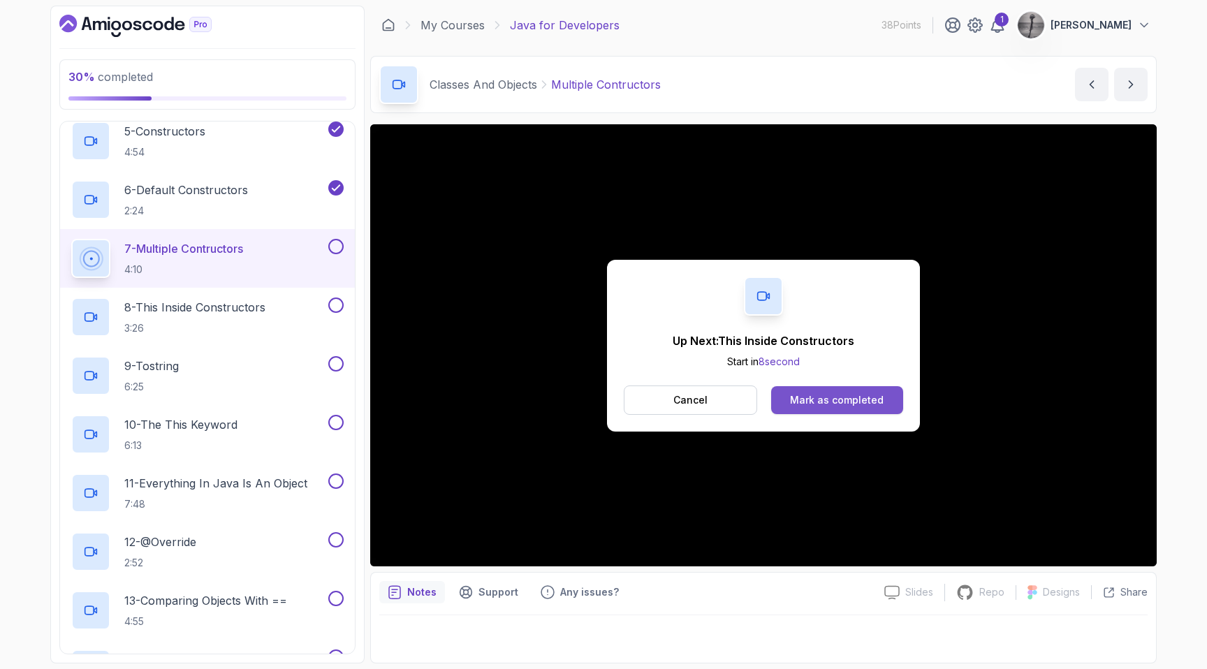
click at [822, 395] on div "Mark as completed" at bounding box center [837, 400] width 94 height 14
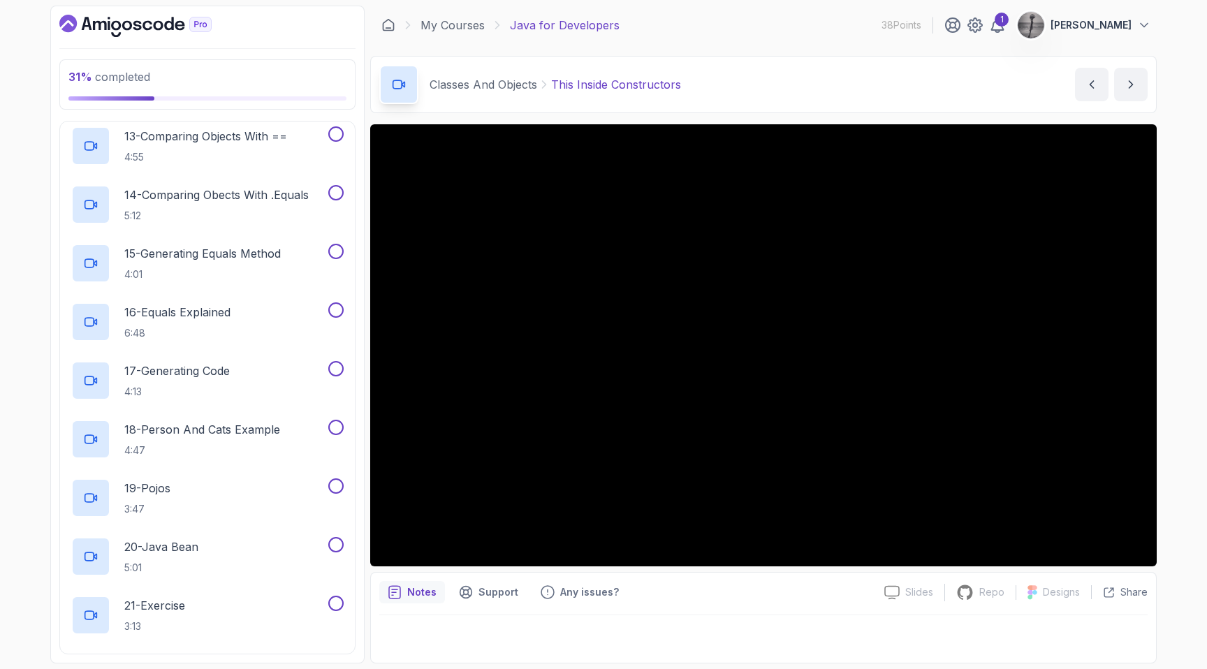
scroll to position [1680, 0]
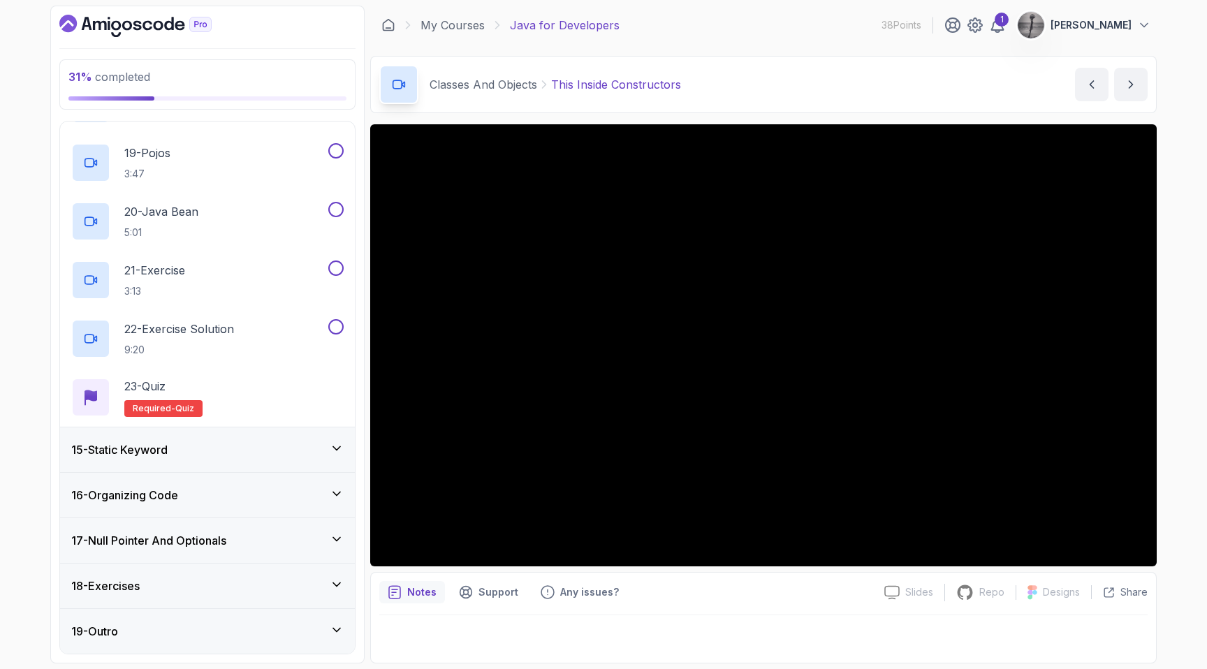
click at [157, 452] on h3 "15 - Static Keyword" at bounding box center [119, 450] width 96 height 17
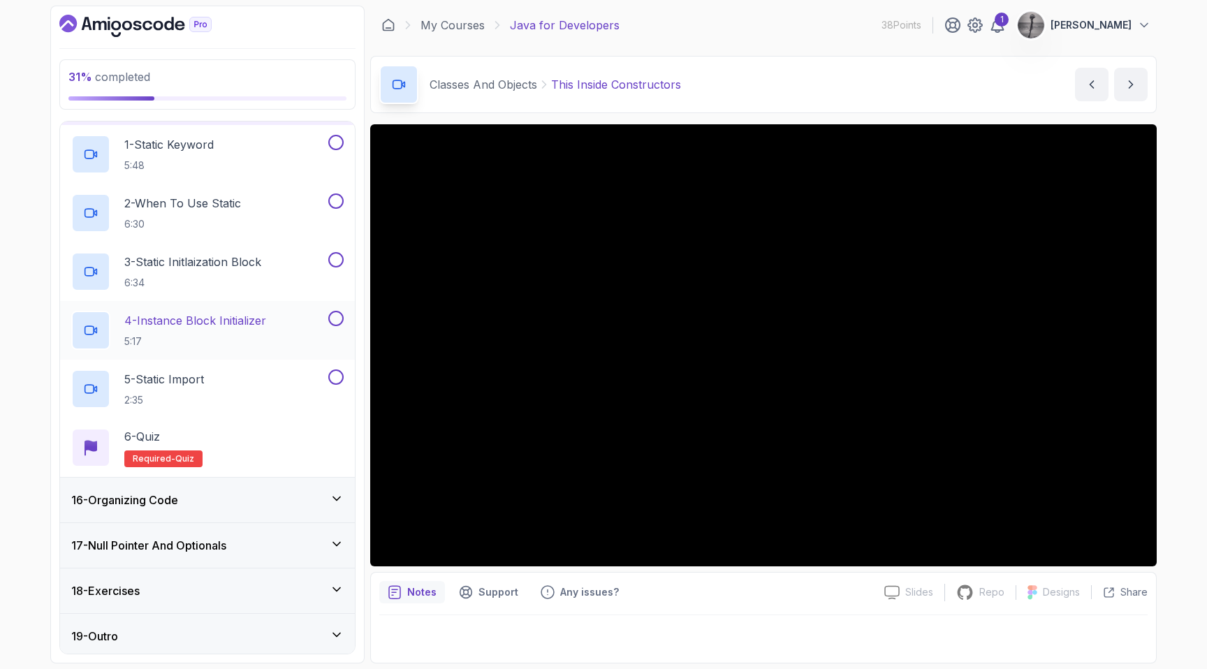
scroll to position [682, 0]
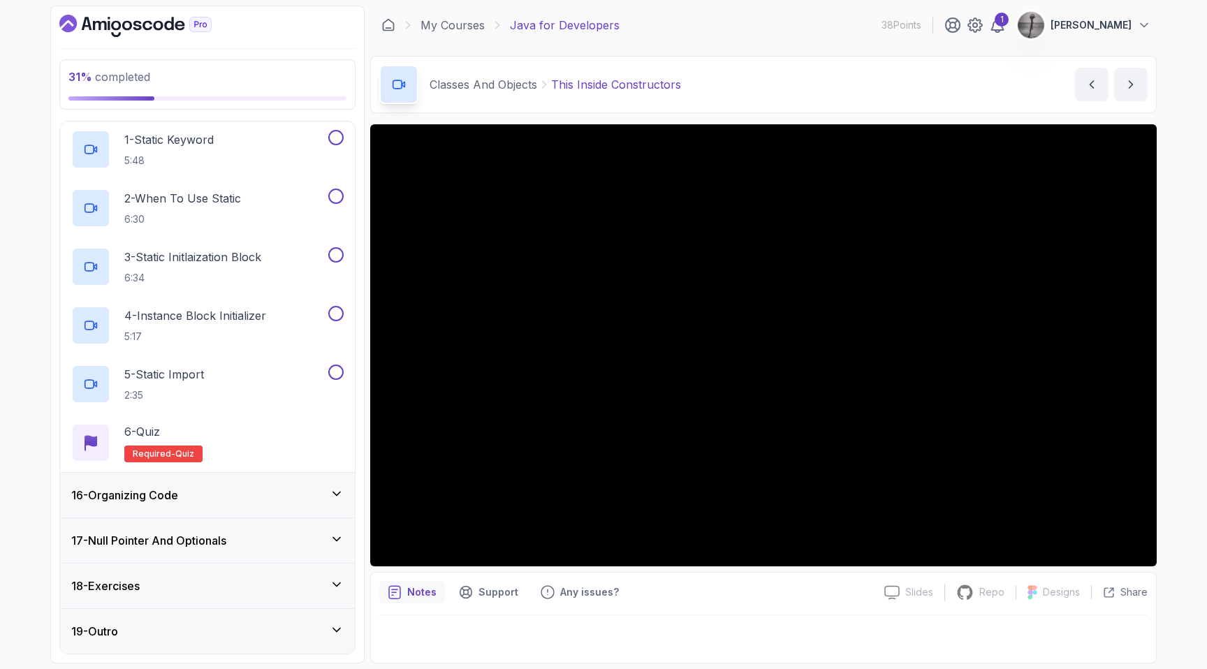
click at [212, 541] on h3 "17 - Null Pointer And Optionals" at bounding box center [148, 540] width 155 height 17
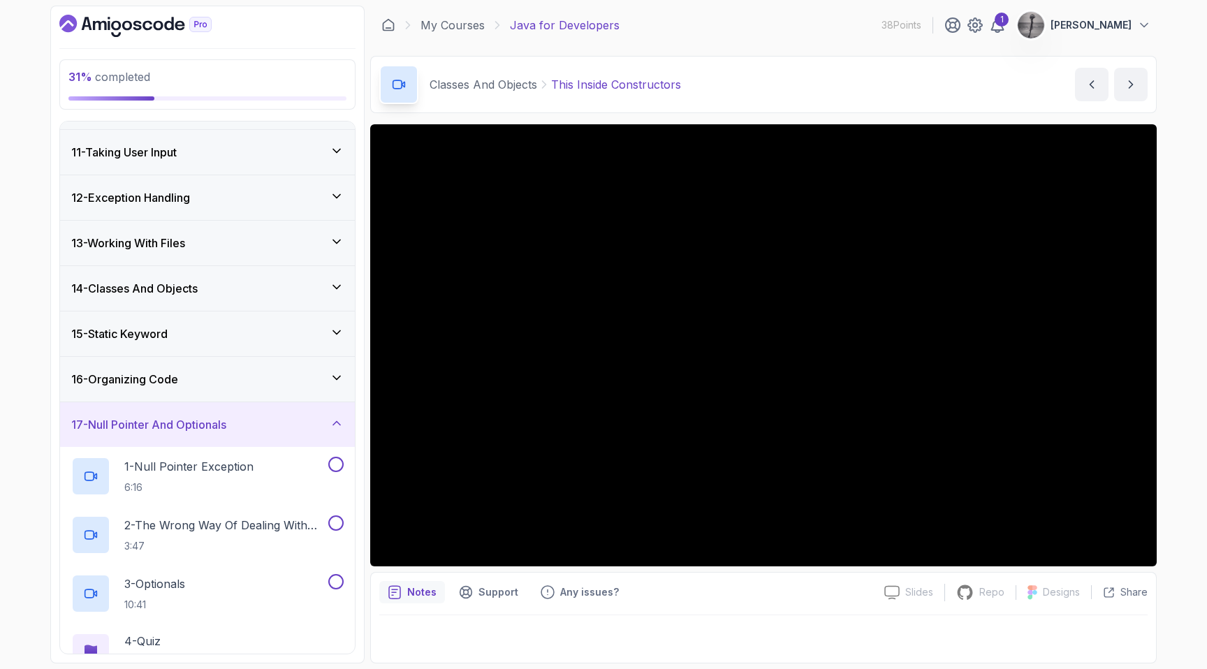
scroll to position [565, 0]
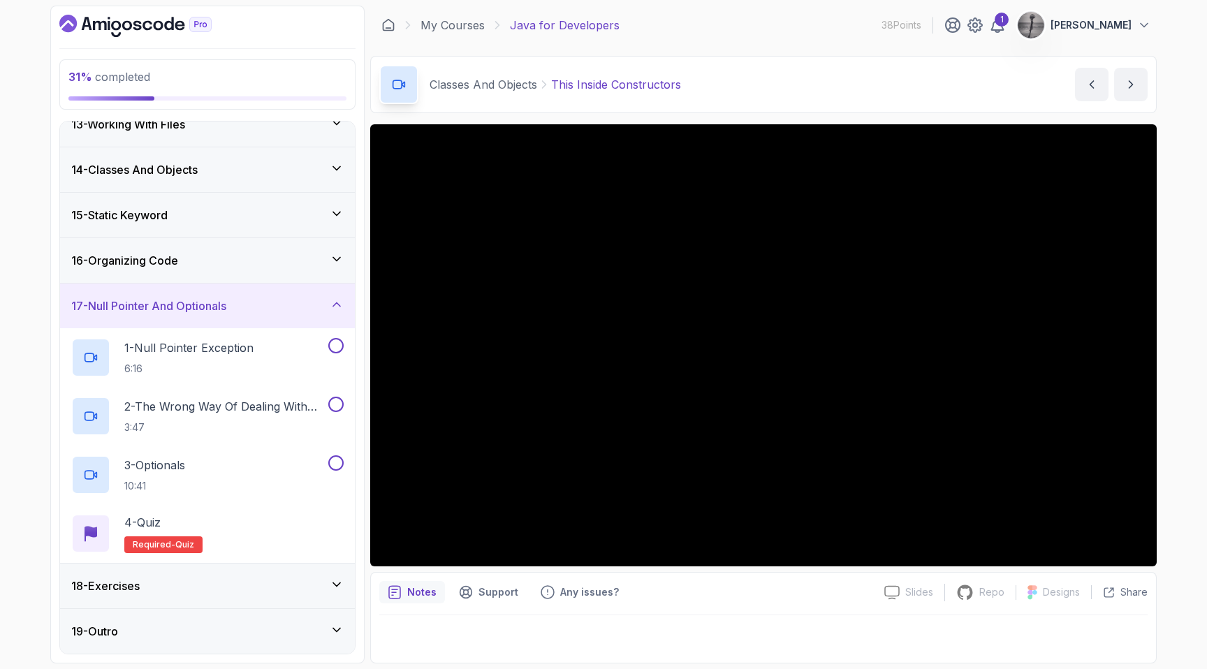
click at [240, 588] on div "18 - Exercises" at bounding box center [207, 586] width 272 height 17
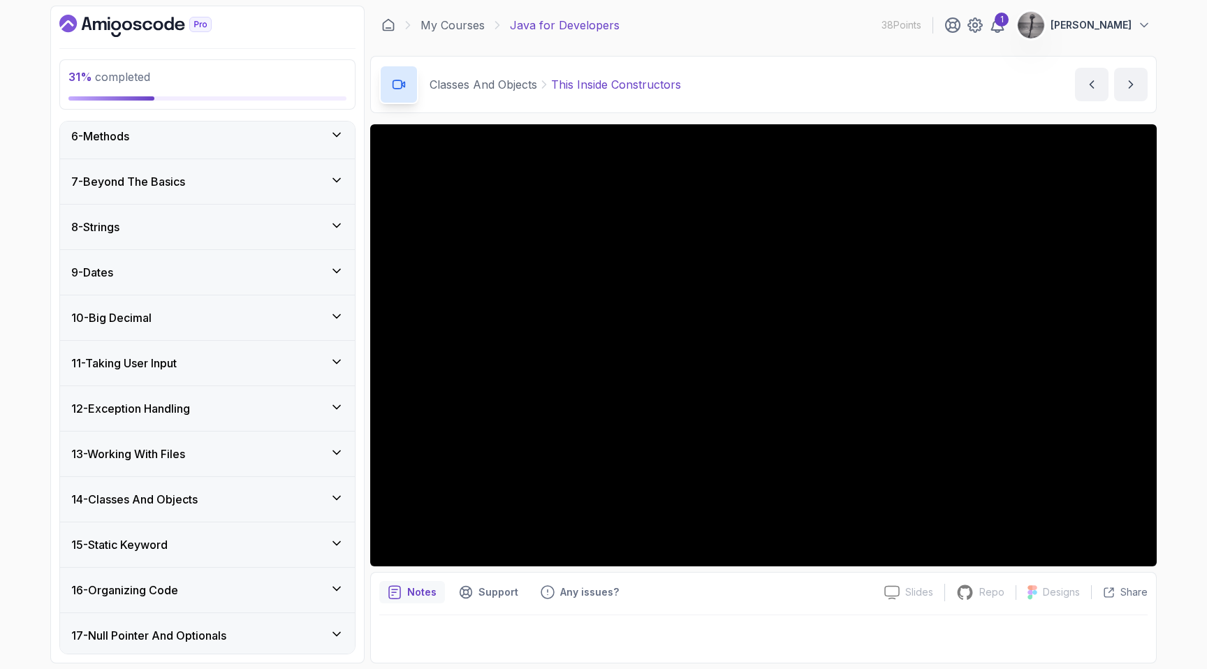
scroll to position [278, 0]
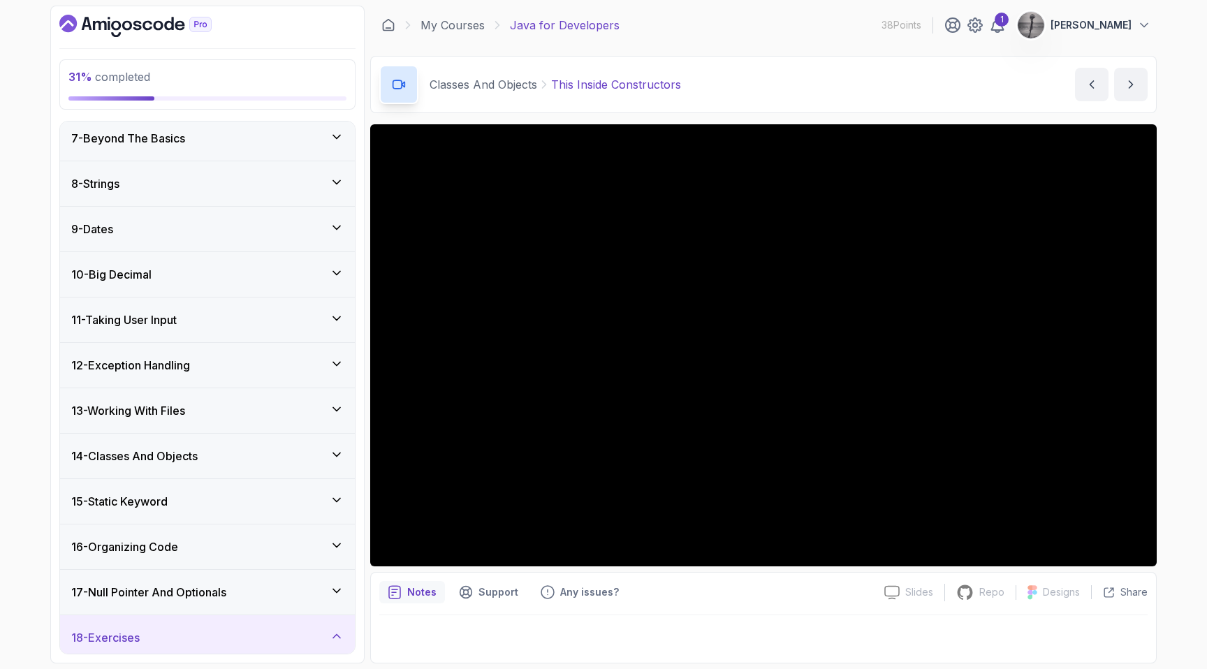
click at [187, 453] on h3 "14 - Classes And Objects" at bounding box center [134, 456] width 126 height 17
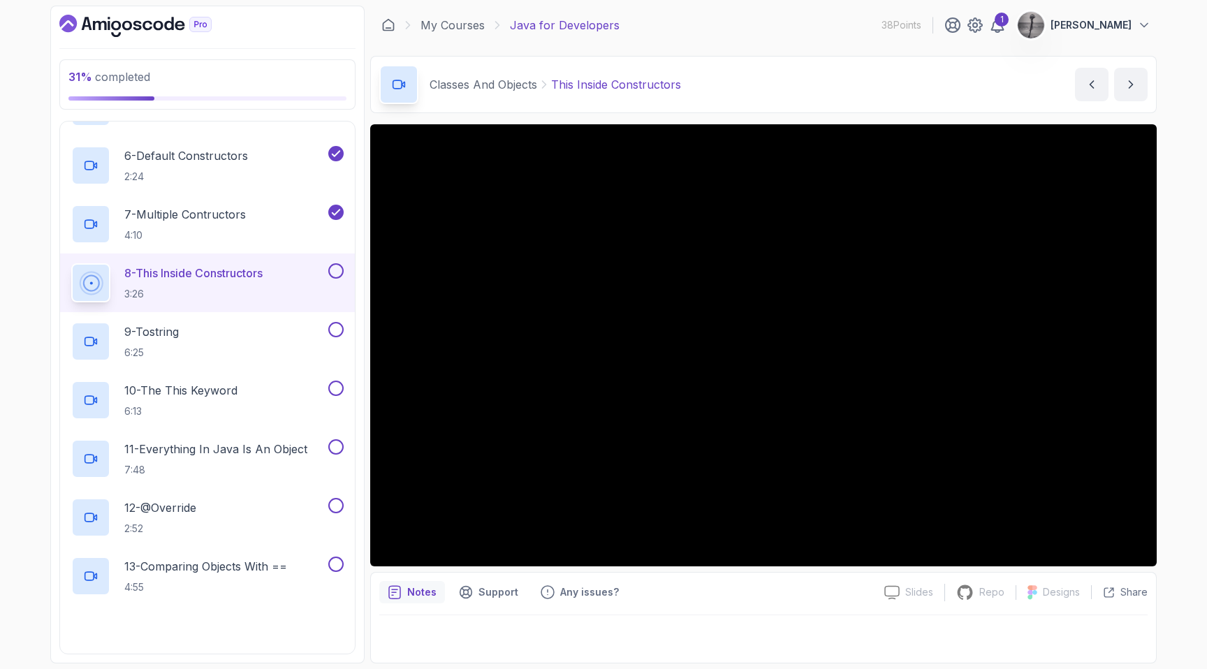
scroll to position [918, 0]
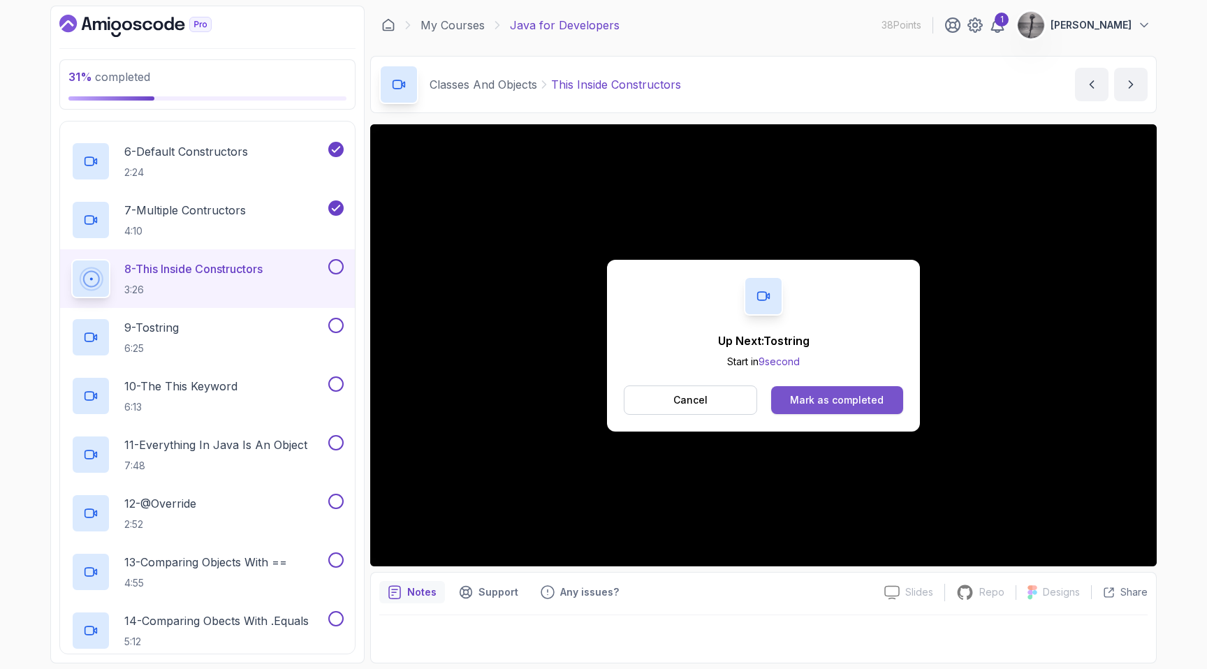
click at [864, 398] on div "Mark as completed" at bounding box center [837, 400] width 94 height 14
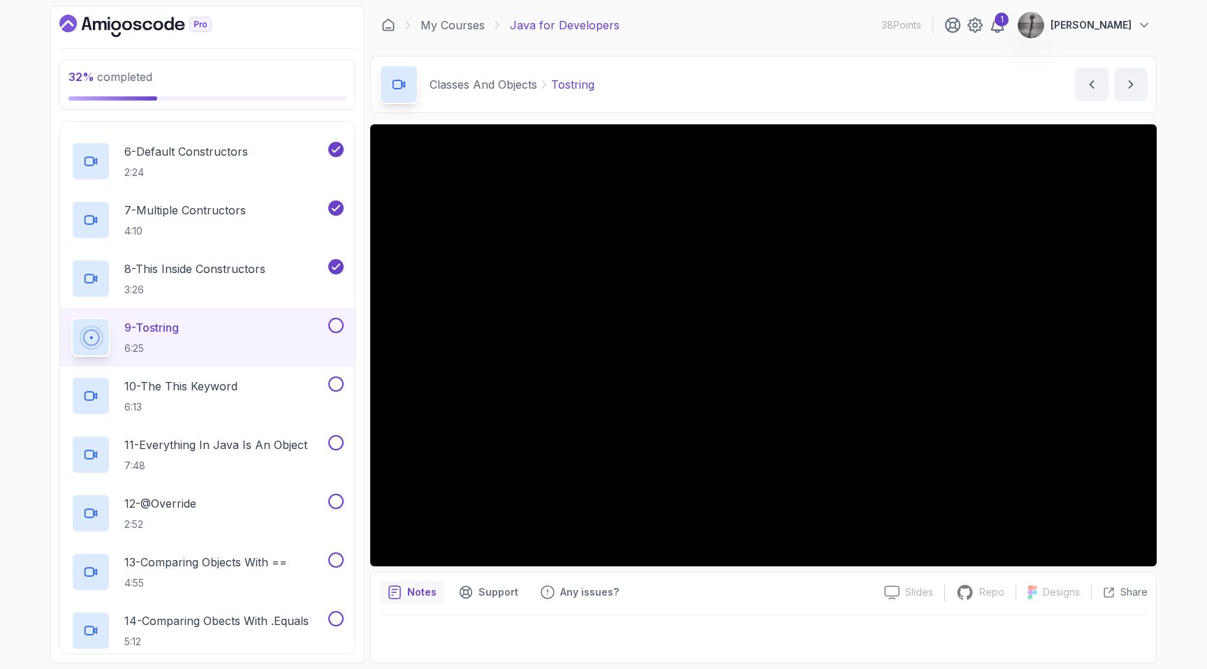
click at [803, 101] on div "Classes And Objects Tostring Tostring by [PERSON_NAME]" at bounding box center [763, 84] width 787 height 57
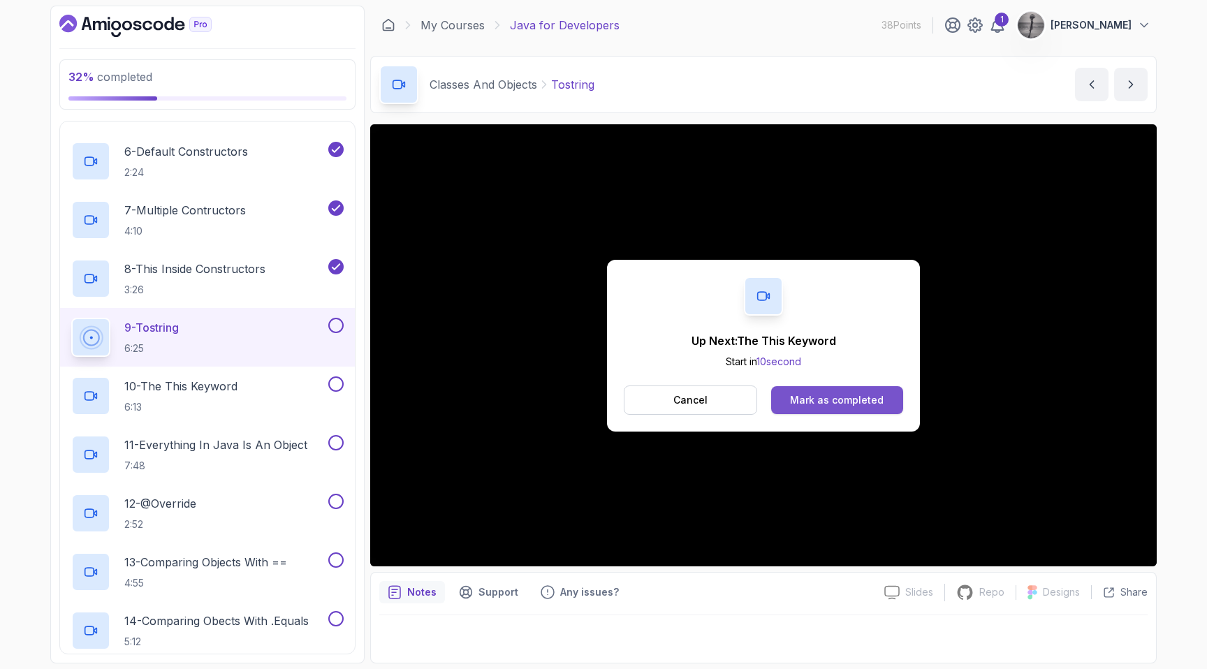
click at [864, 395] on div "Mark as completed" at bounding box center [837, 400] width 94 height 14
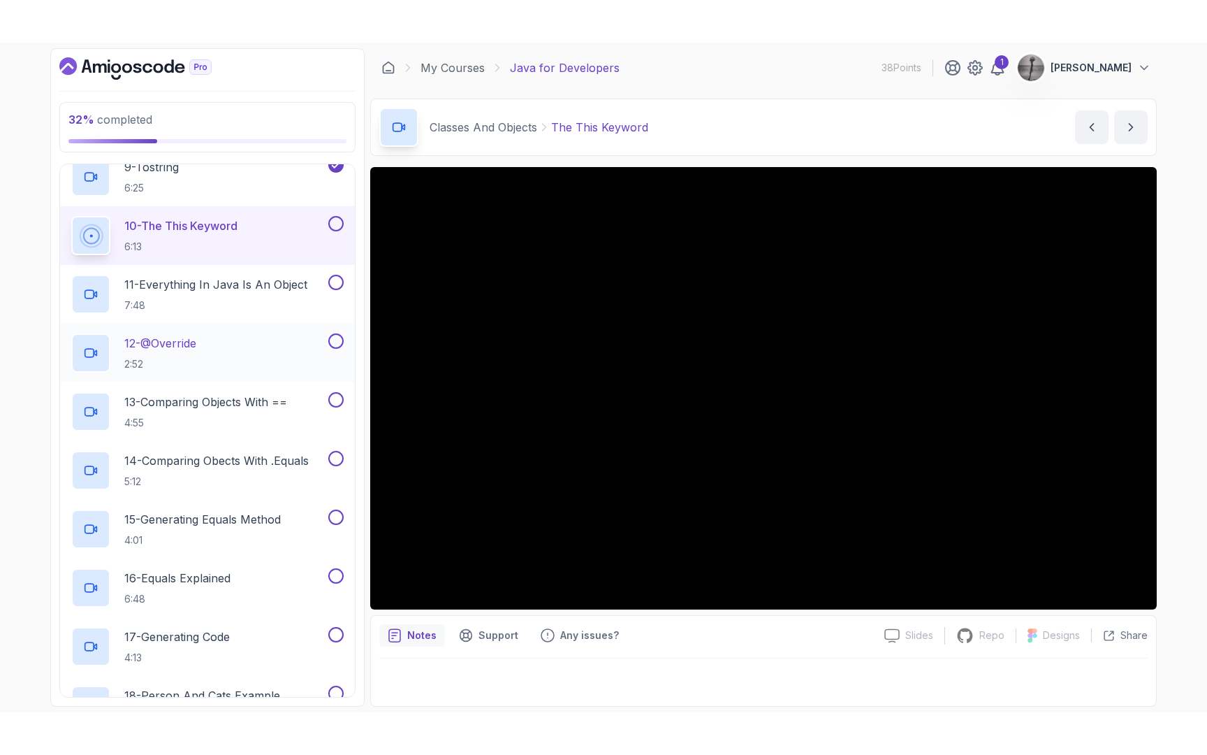
scroll to position [1123, 0]
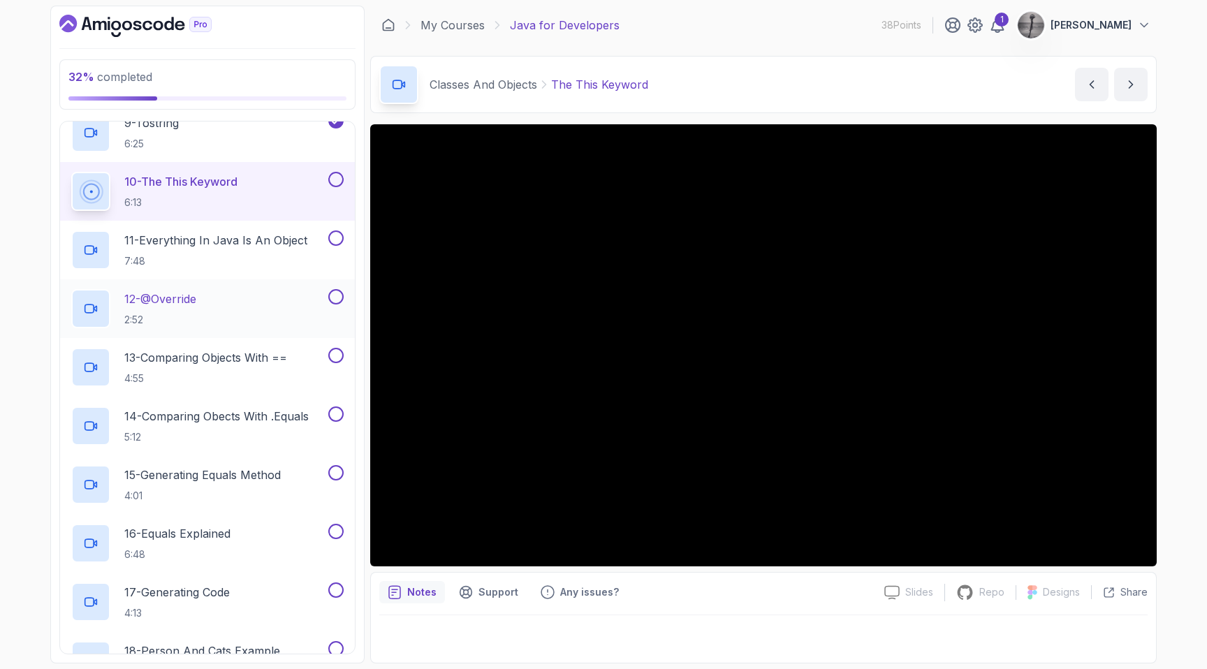
click at [217, 310] on div "12 - @Override 2:52" at bounding box center [198, 308] width 254 height 39
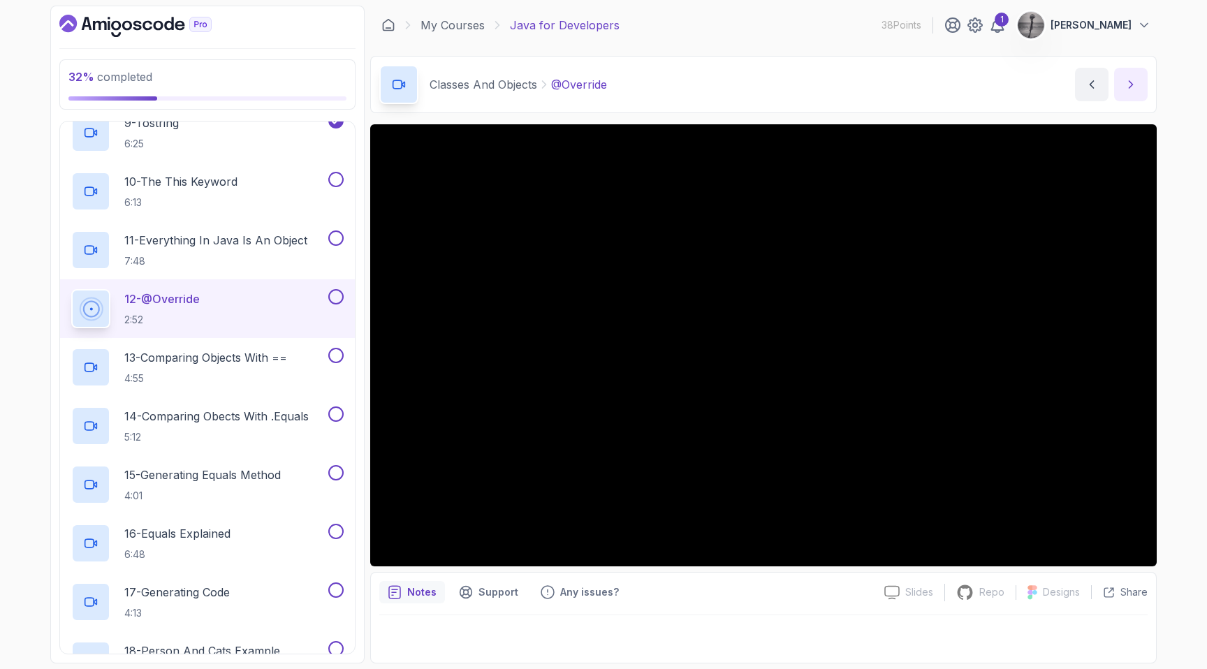
click at [1130, 83] on icon "next content" at bounding box center [1131, 85] width 14 height 14
